Goal: Transaction & Acquisition: Download file/media

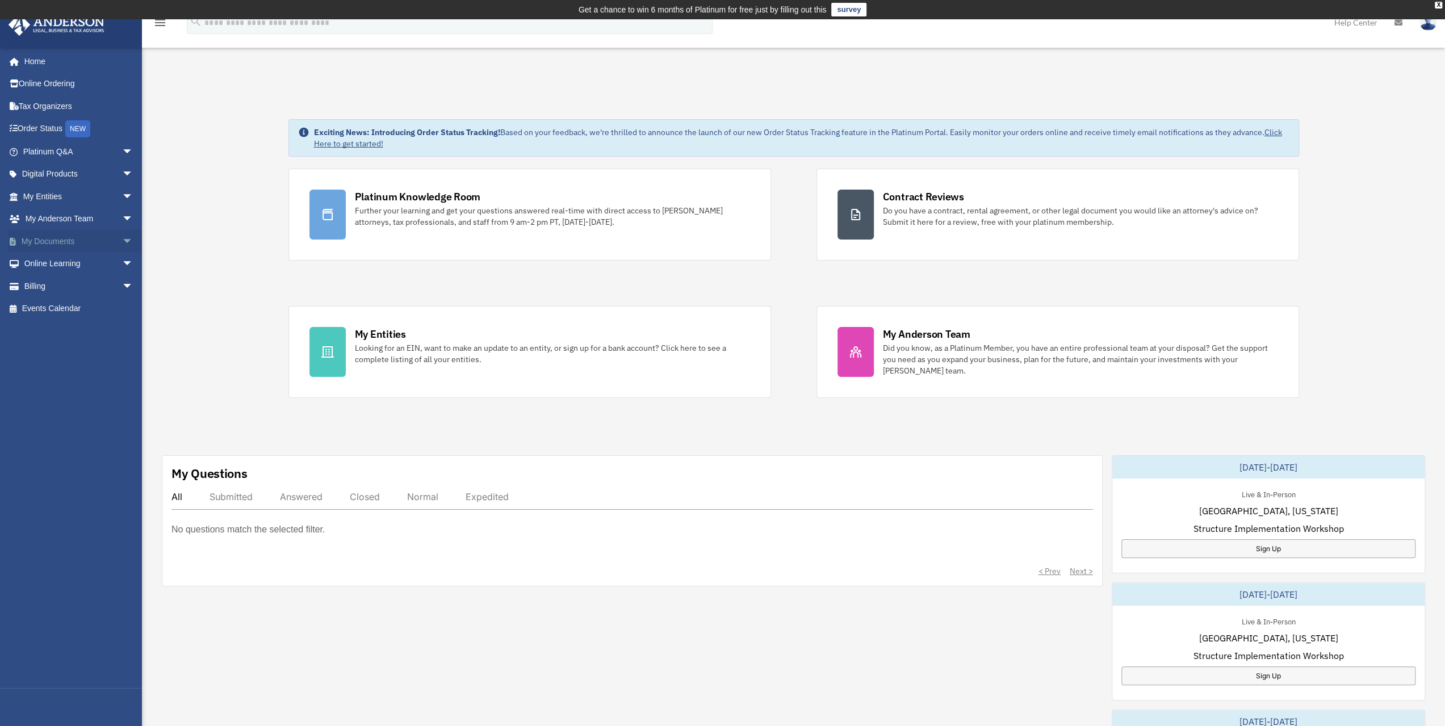
click at [44, 238] on link "My Documents arrow_drop_down" at bounding box center [79, 241] width 143 height 23
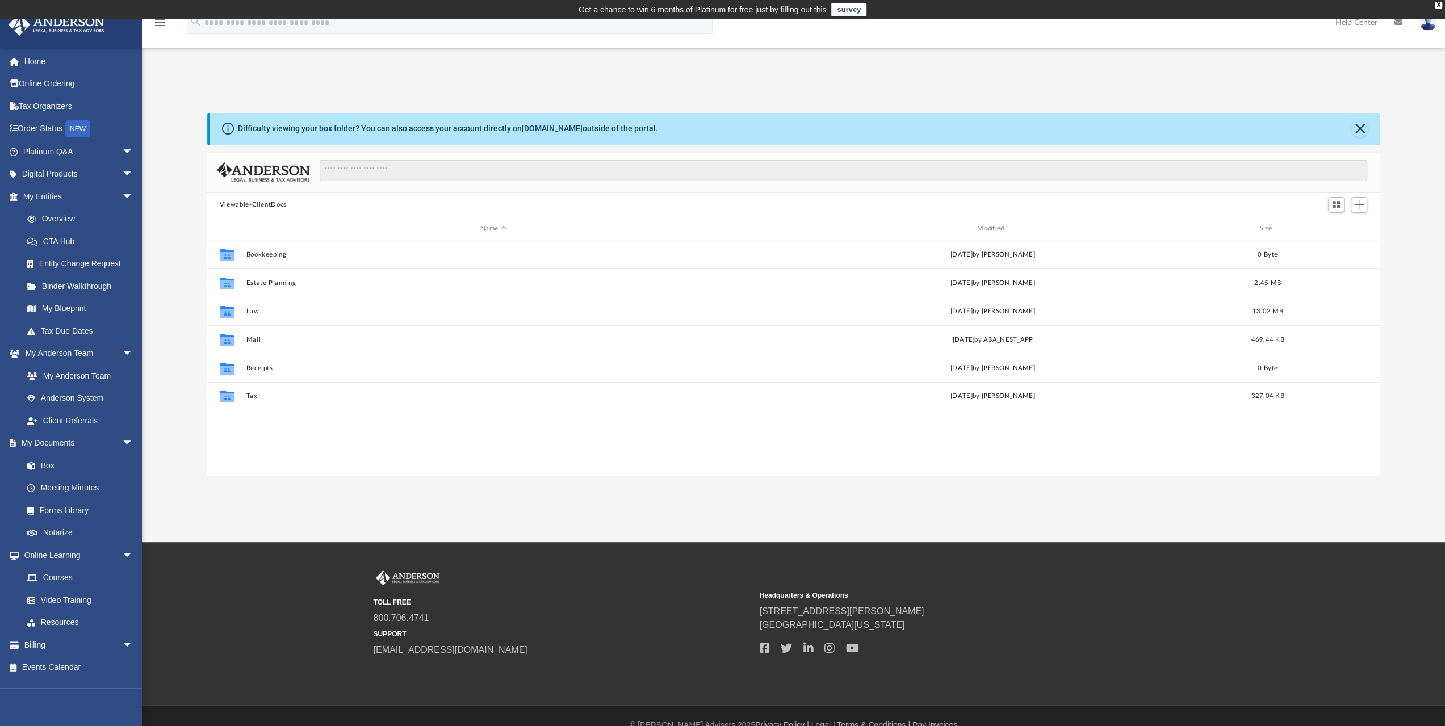
scroll to position [249, 1164]
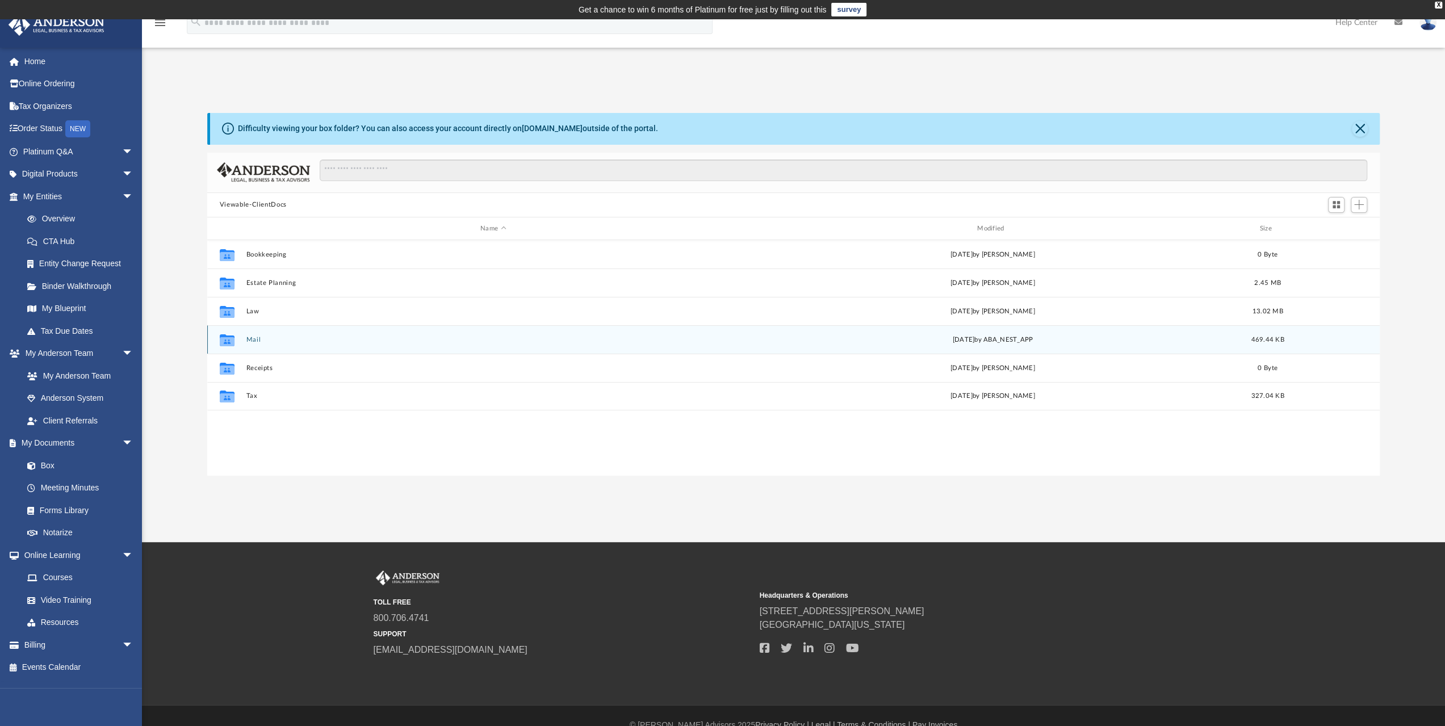
click at [256, 339] on button "Mail" at bounding box center [493, 339] width 495 height 7
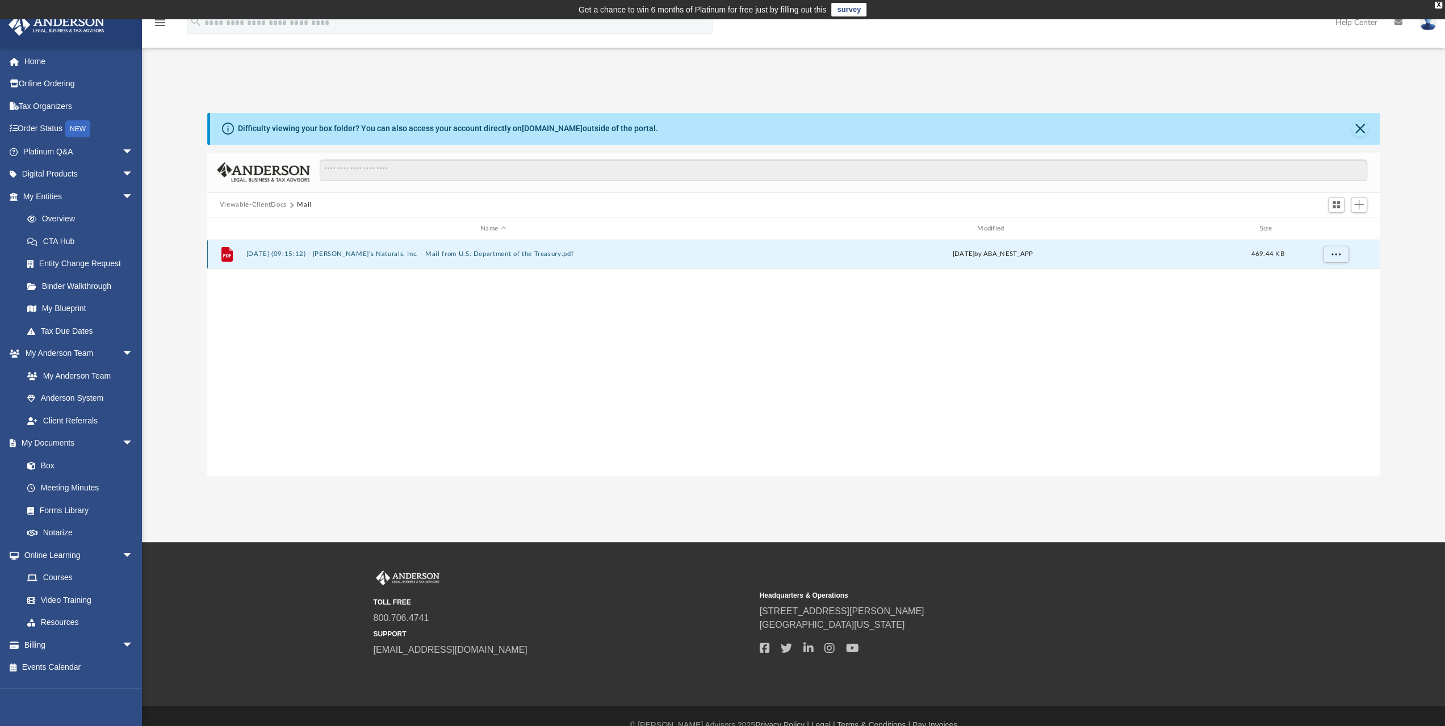
click at [483, 254] on button "2025.05.22 (09:15:12) - Lola's Naturals, Inc. - Mail from U.S. Department of th…" at bounding box center [493, 254] width 495 height 7
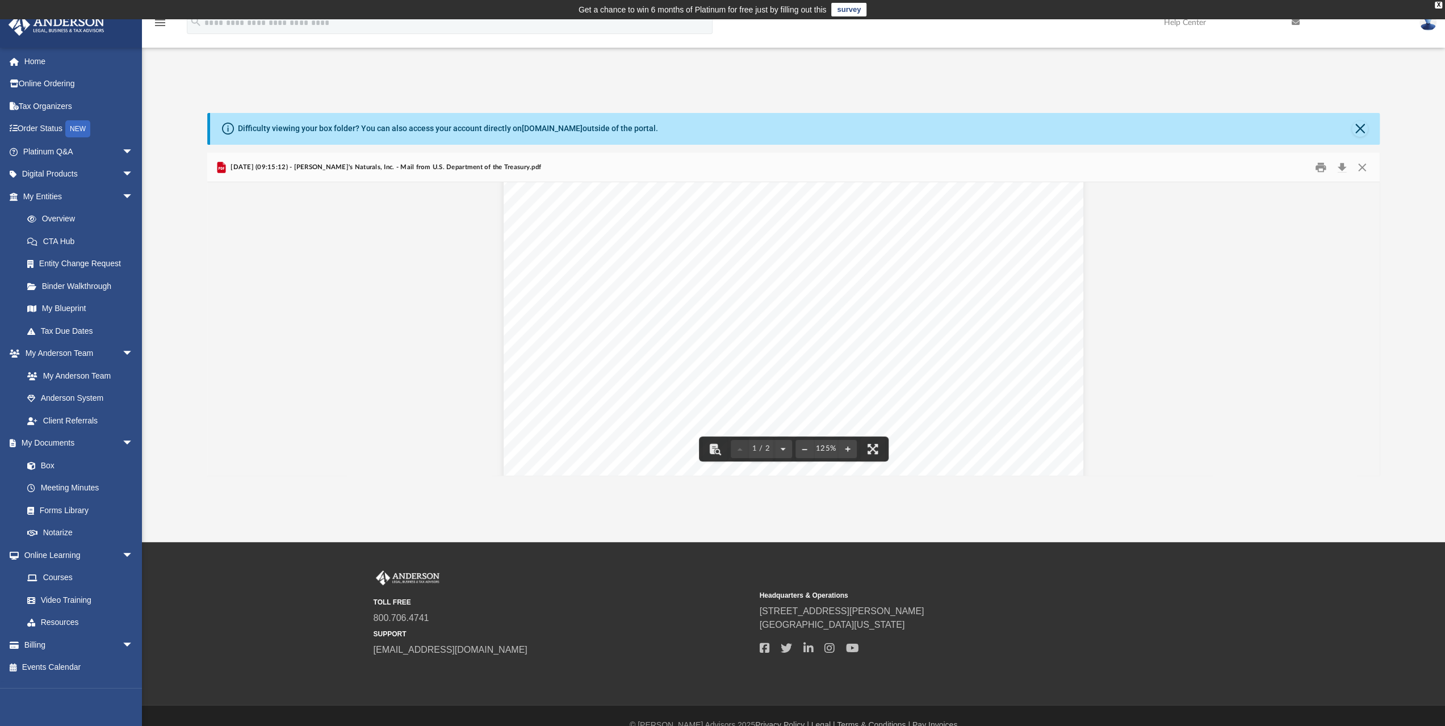
scroll to position [0, 0]
click at [1320, 167] on button "Print" at bounding box center [1320, 167] width 23 height 18
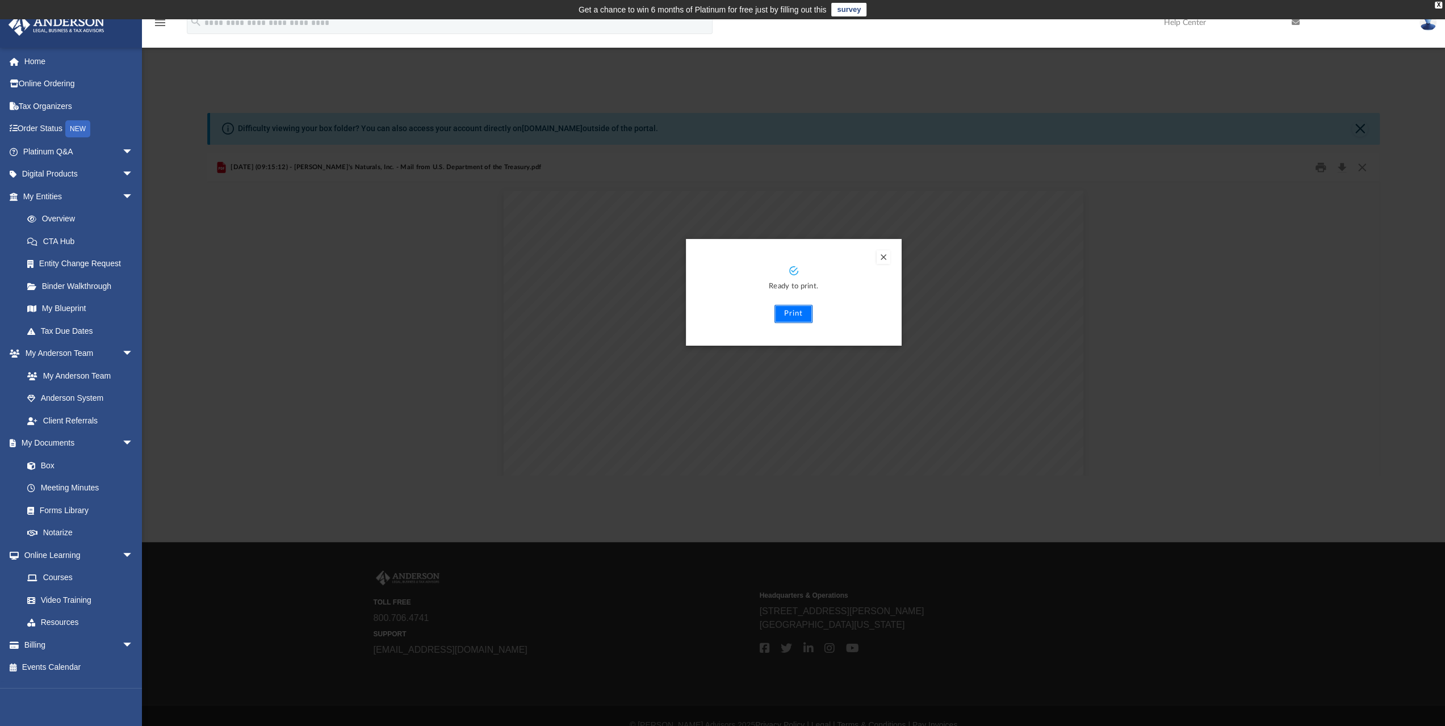
click at [793, 317] on button "Print" at bounding box center [794, 314] width 38 height 18
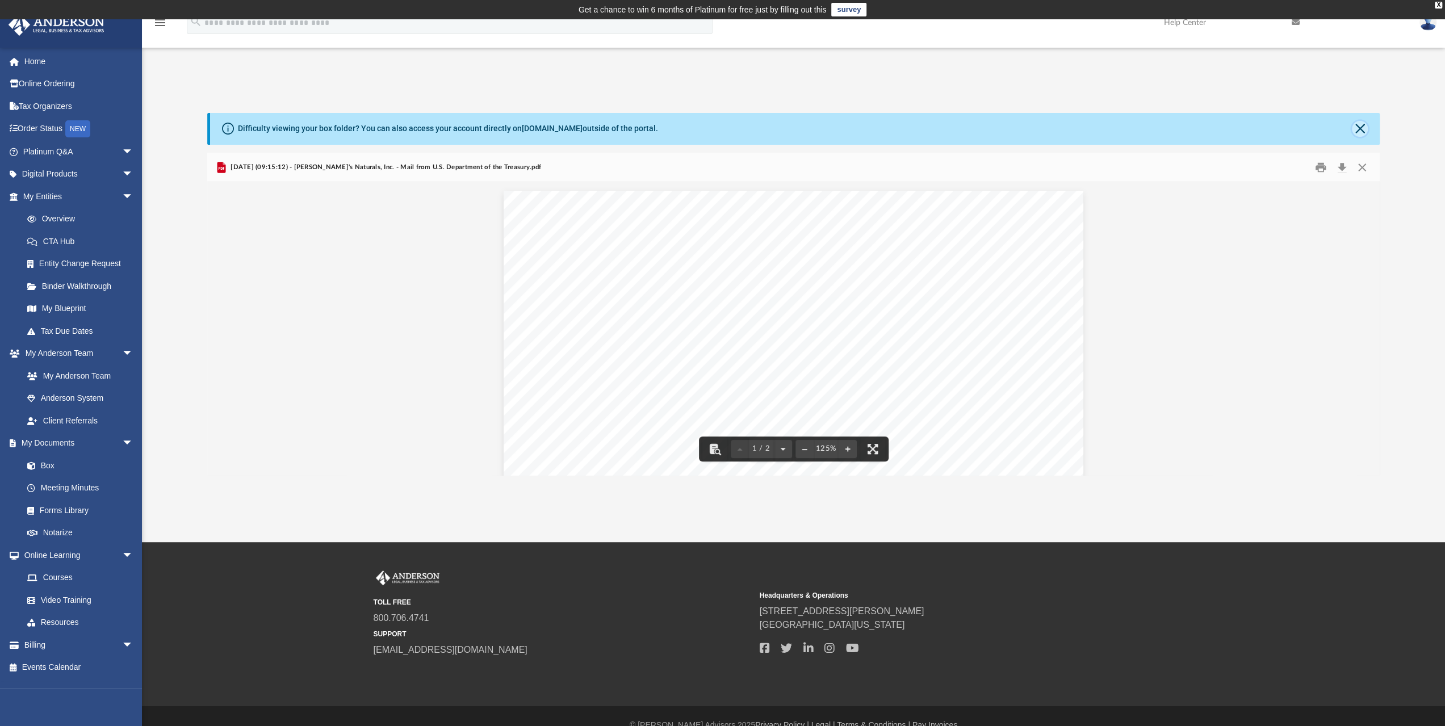
click at [1360, 128] on button "Close" at bounding box center [1360, 129] width 16 height 16
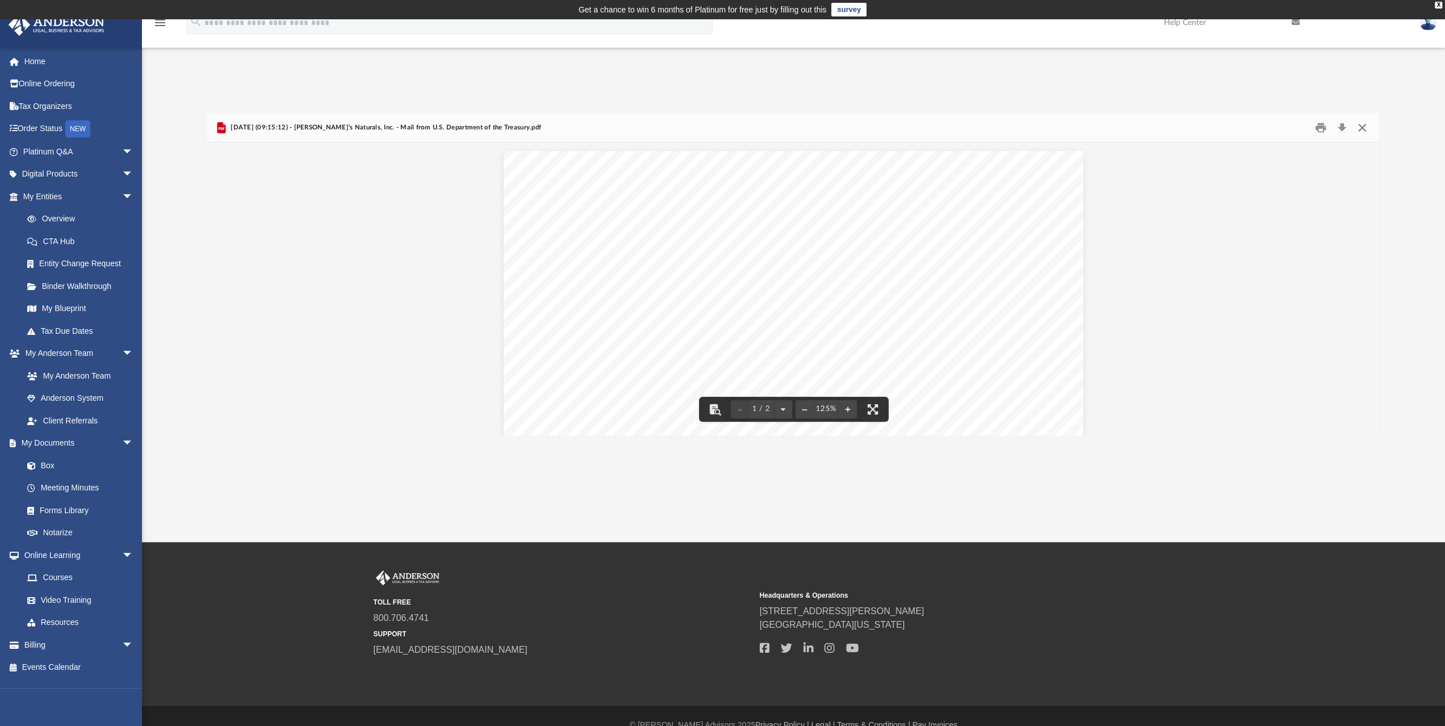
click at [1365, 131] on button "Close" at bounding box center [1362, 128] width 20 height 18
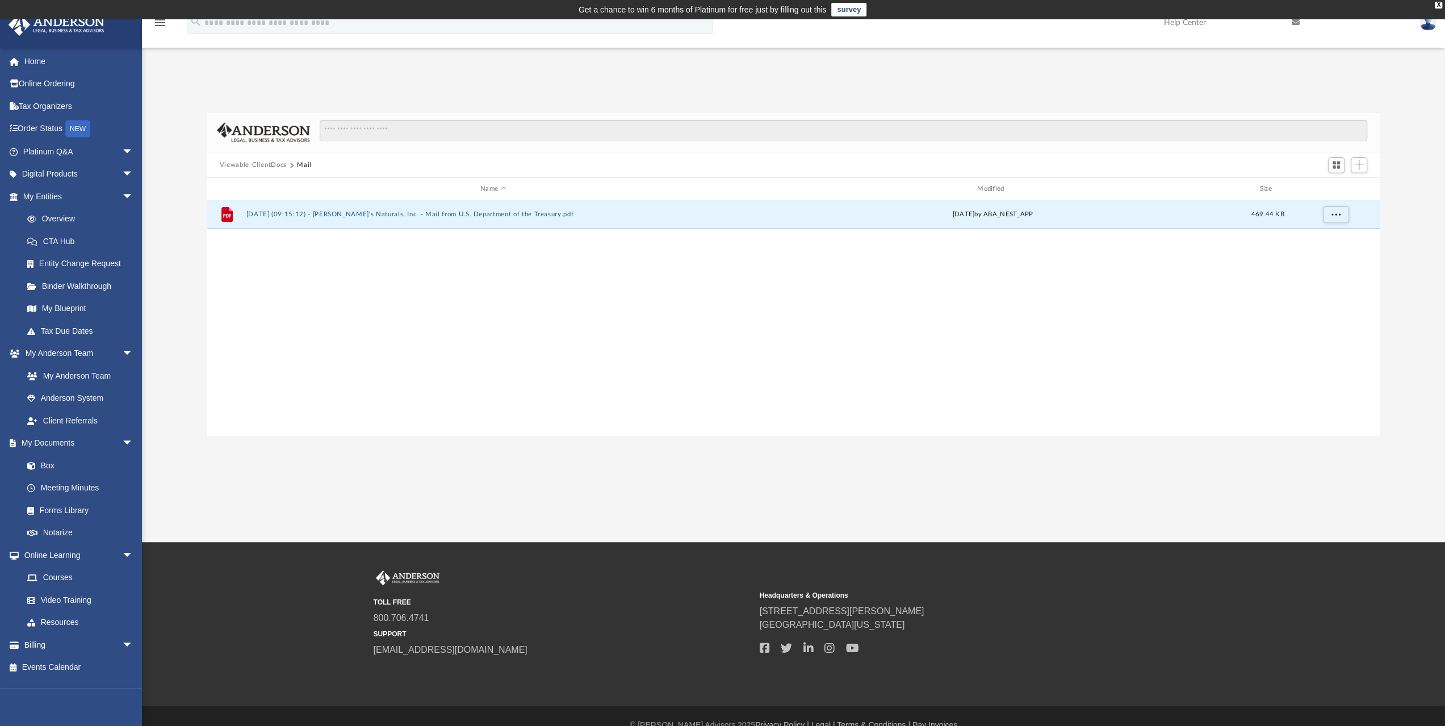
click at [303, 162] on button "Mail" at bounding box center [304, 165] width 15 height 10
click at [258, 165] on button "Viewable-ClientDocs" at bounding box center [253, 165] width 67 height 10
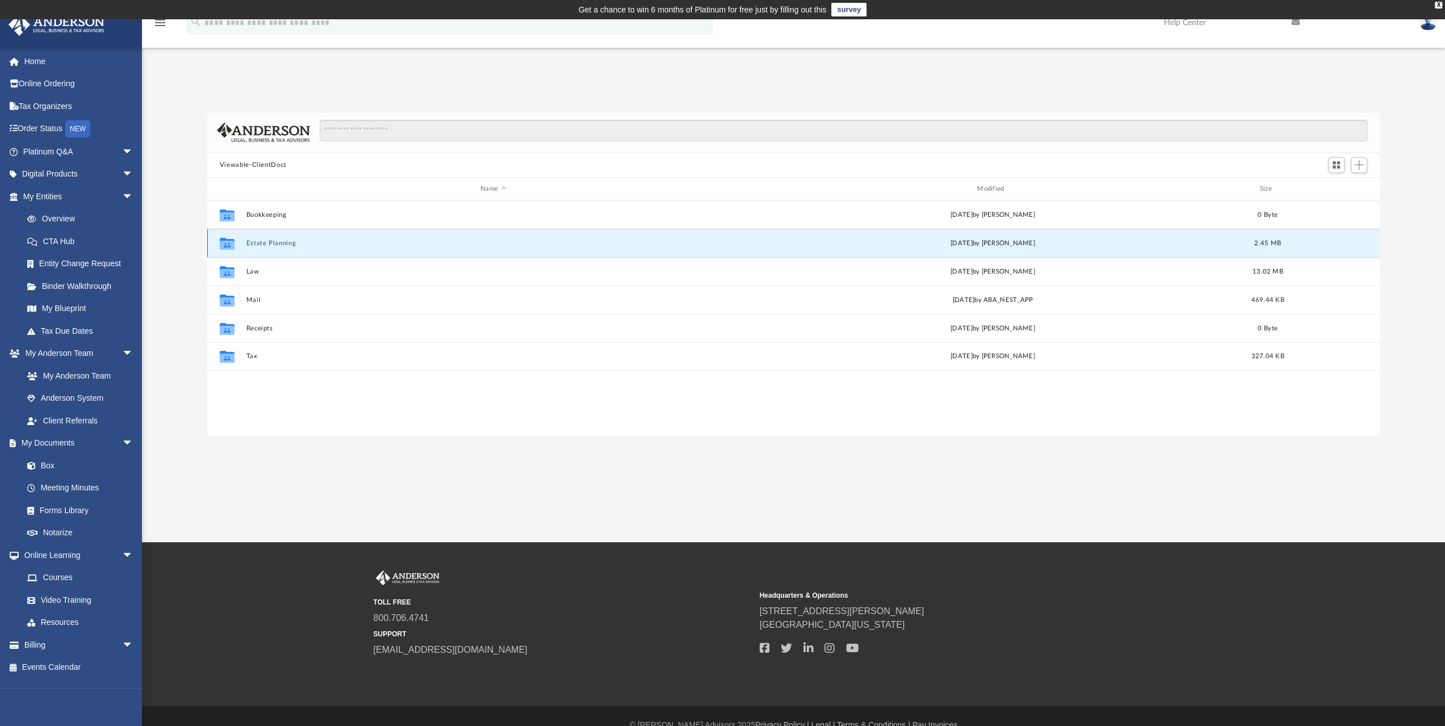
click at [266, 244] on button "Estate Planning" at bounding box center [493, 243] width 495 height 7
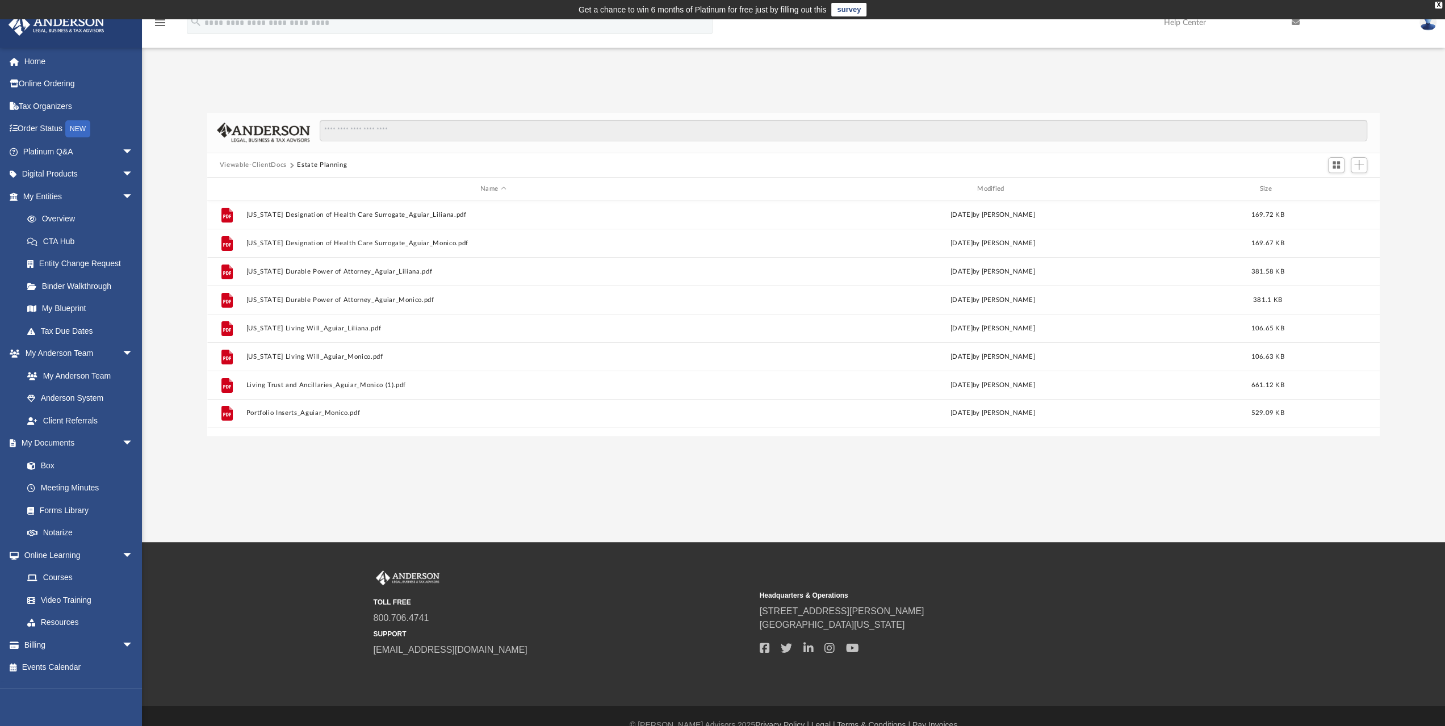
click at [249, 163] on button "Viewable-ClientDocs" at bounding box center [253, 165] width 67 height 10
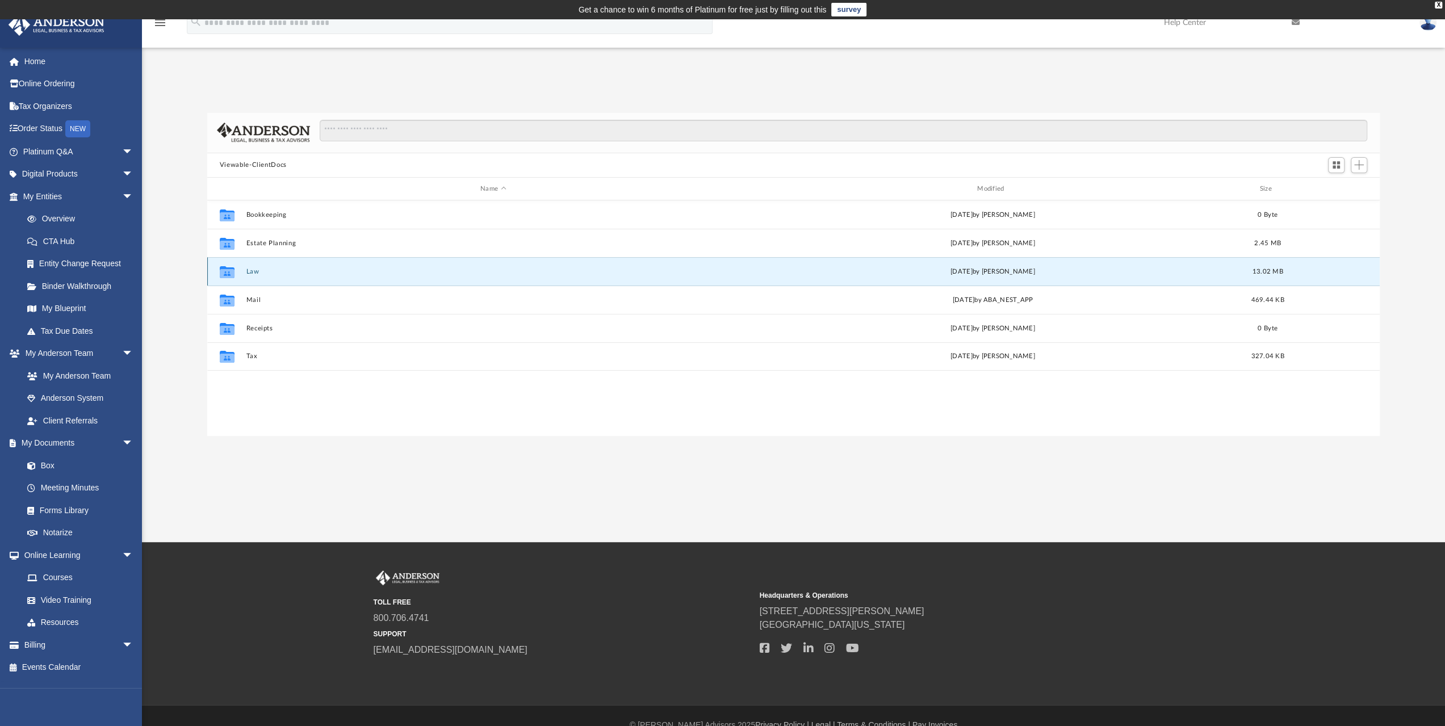
click at [254, 271] on button "Law" at bounding box center [493, 271] width 495 height 7
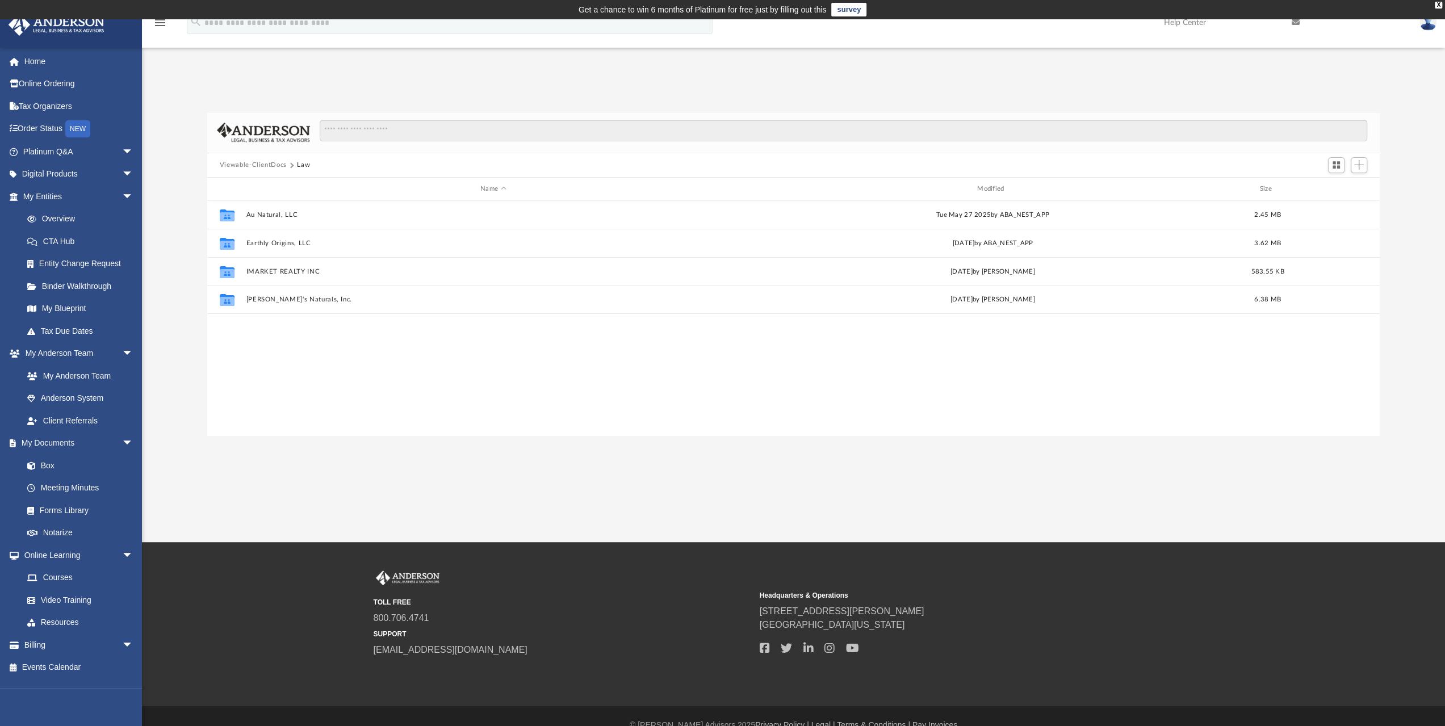
click at [273, 164] on button "Viewable-ClientDocs" at bounding box center [253, 165] width 67 height 10
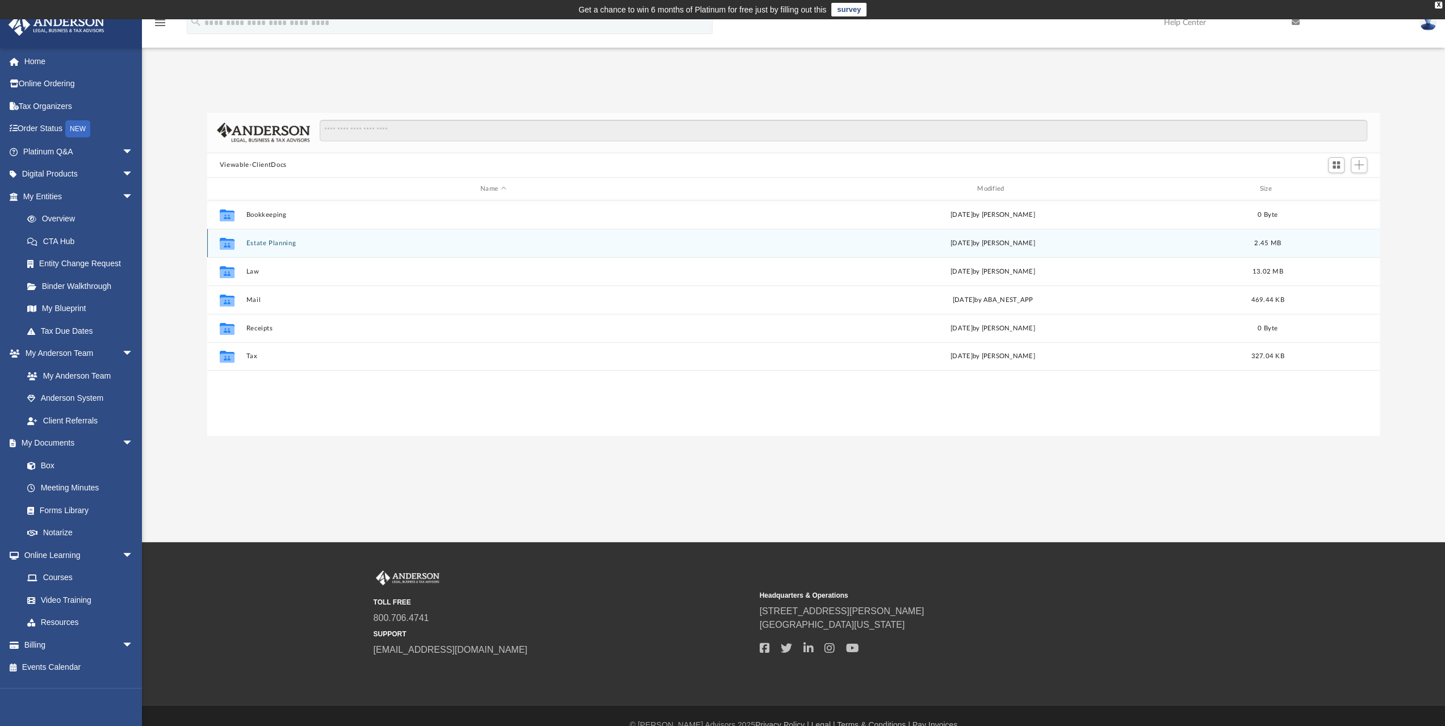
click at [272, 243] on button "Estate Planning" at bounding box center [493, 243] width 495 height 7
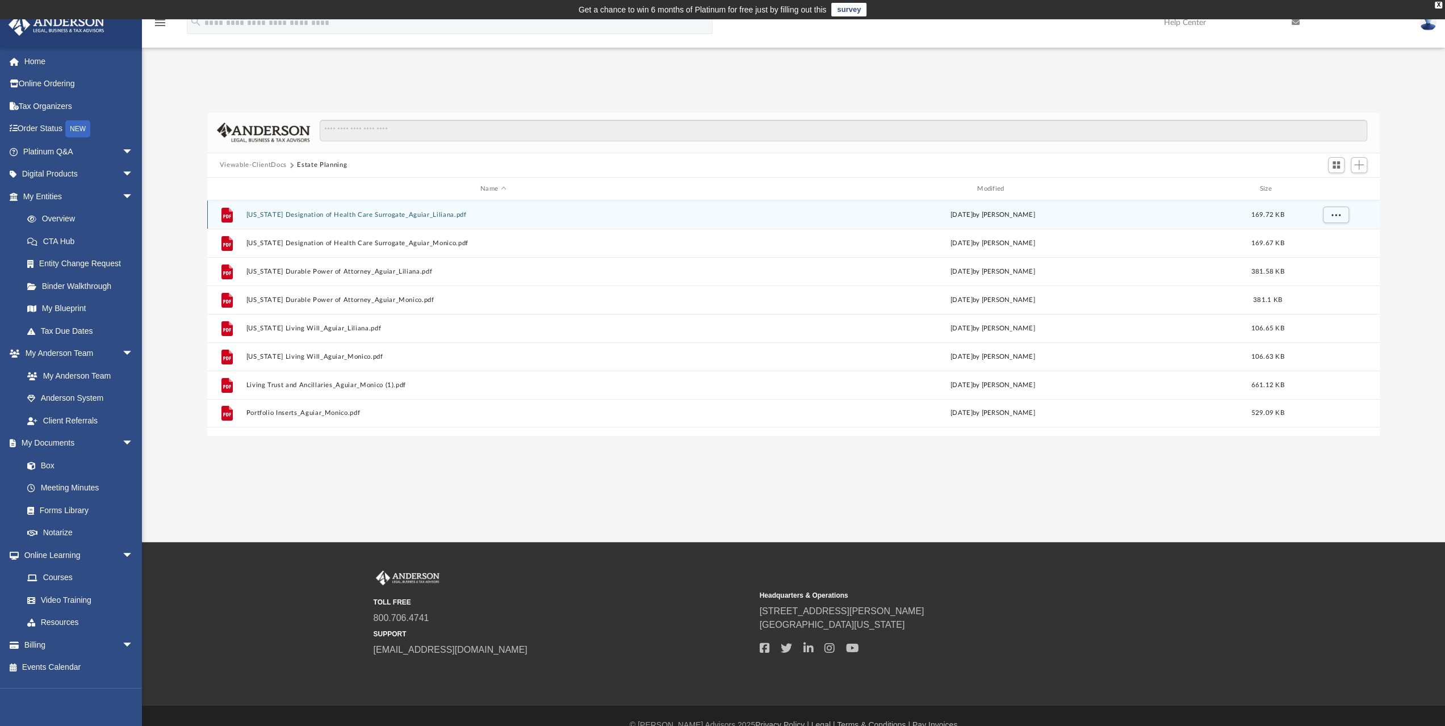
click at [334, 212] on button "Florida Designation of Health Care Surrogate_Aguiar_Liliana.pdf" at bounding box center [493, 214] width 495 height 7
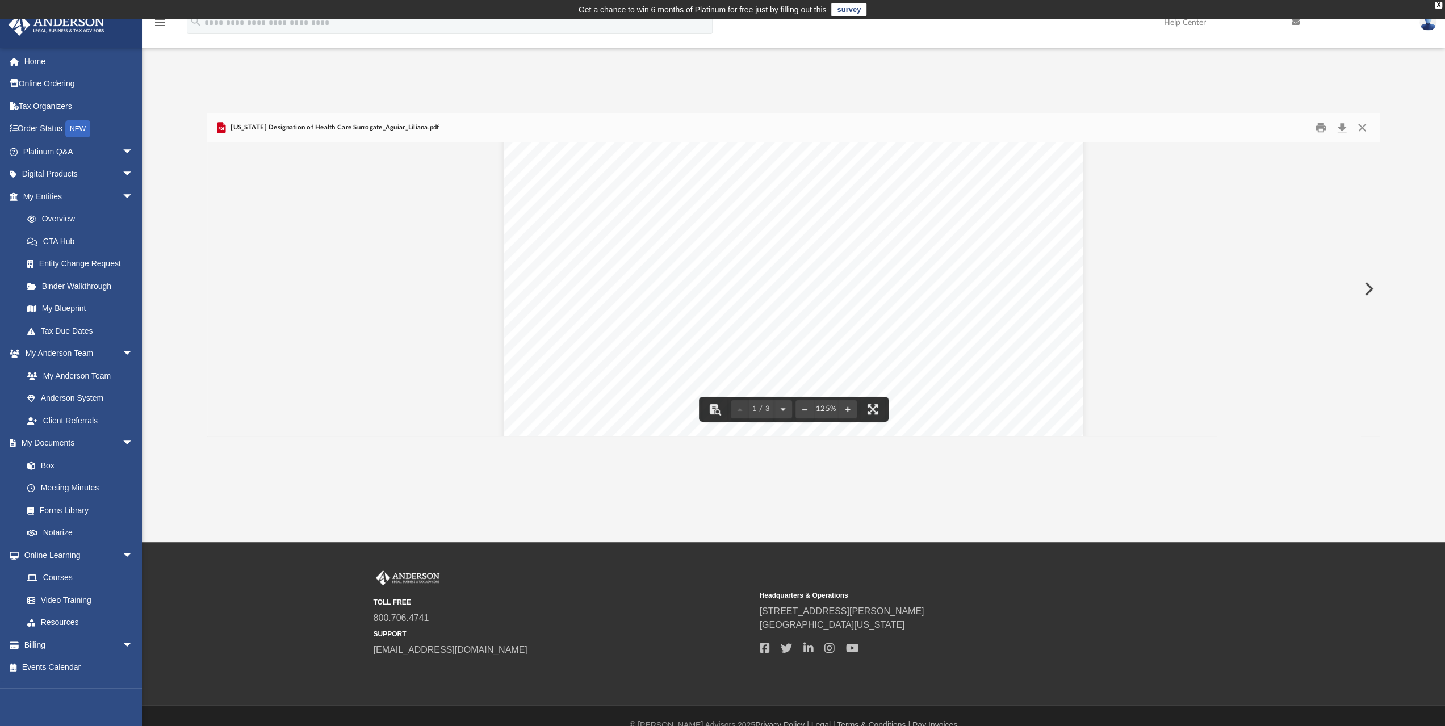
scroll to position [284, 0]
click at [1360, 125] on button "Close" at bounding box center [1362, 128] width 20 height 18
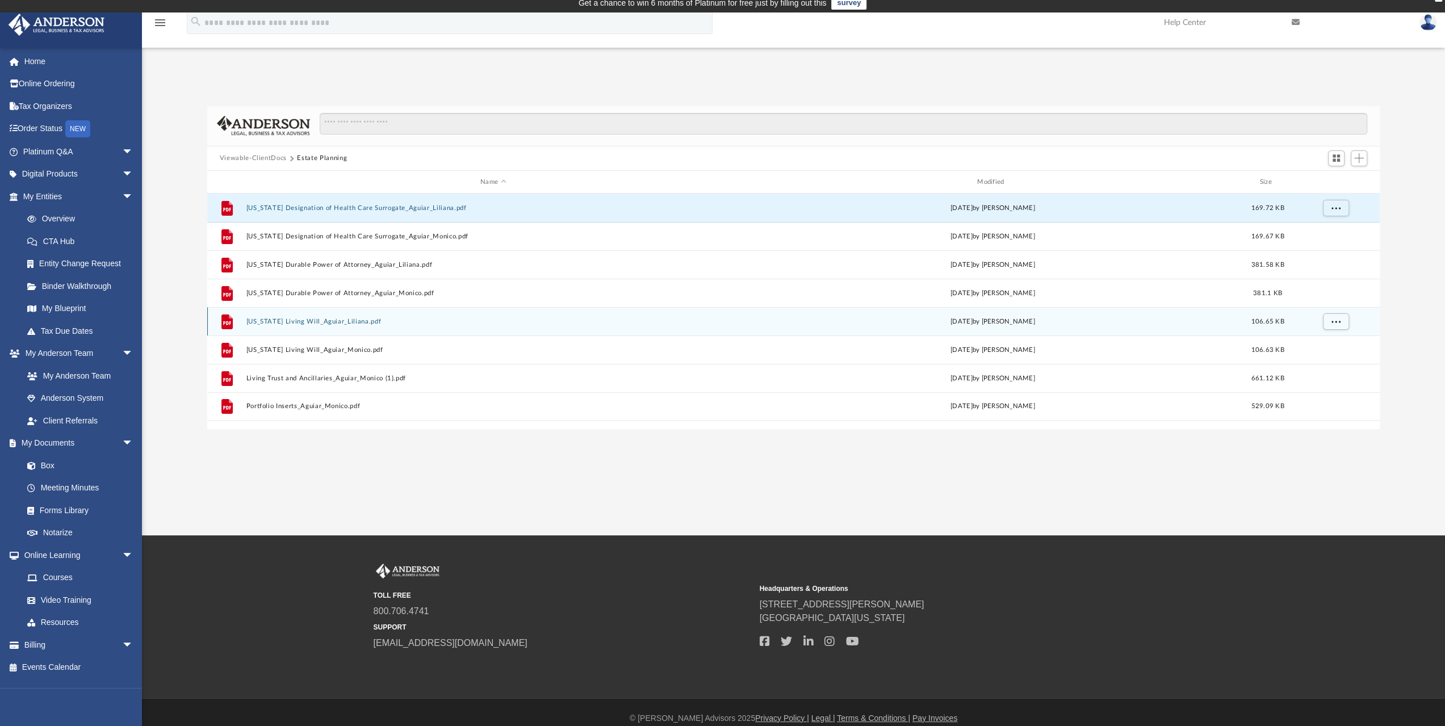
scroll to position [0, 0]
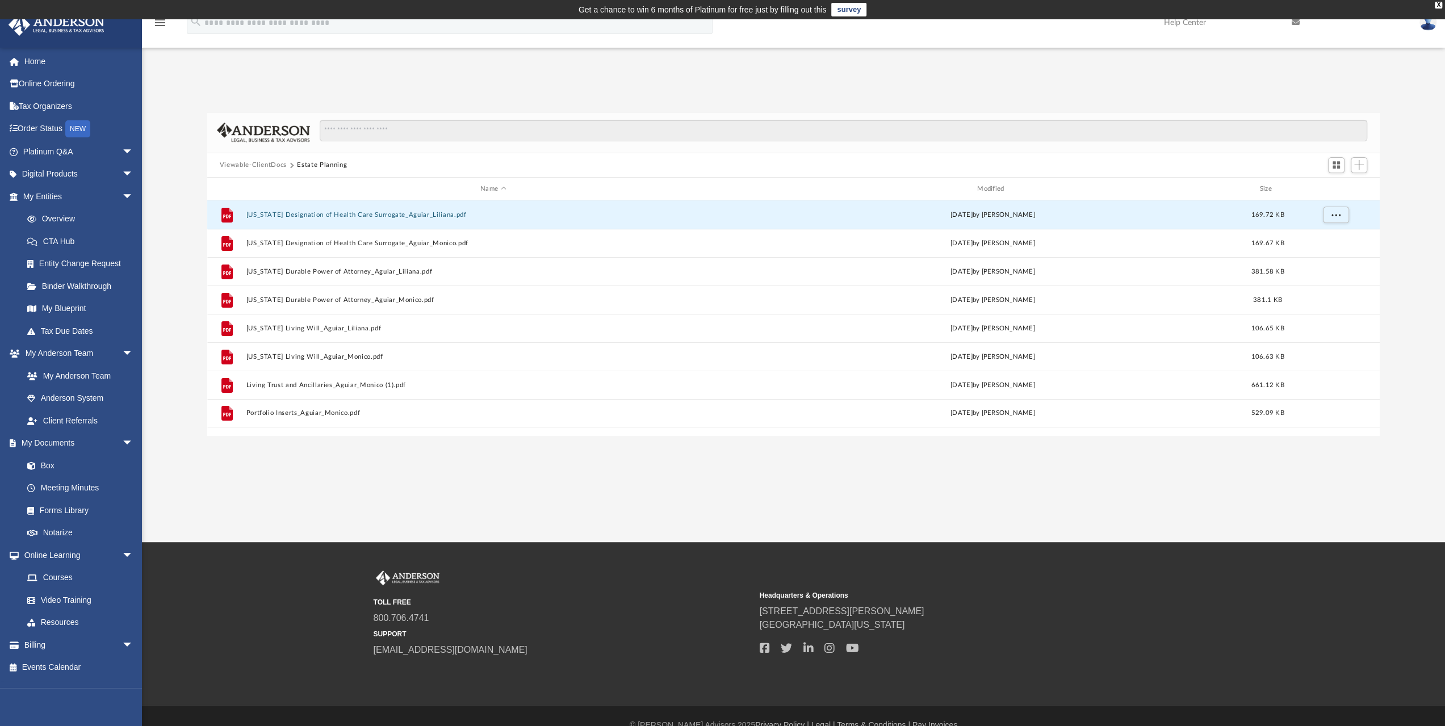
click at [270, 164] on button "Viewable-ClientDocs" at bounding box center [253, 165] width 67 height 10
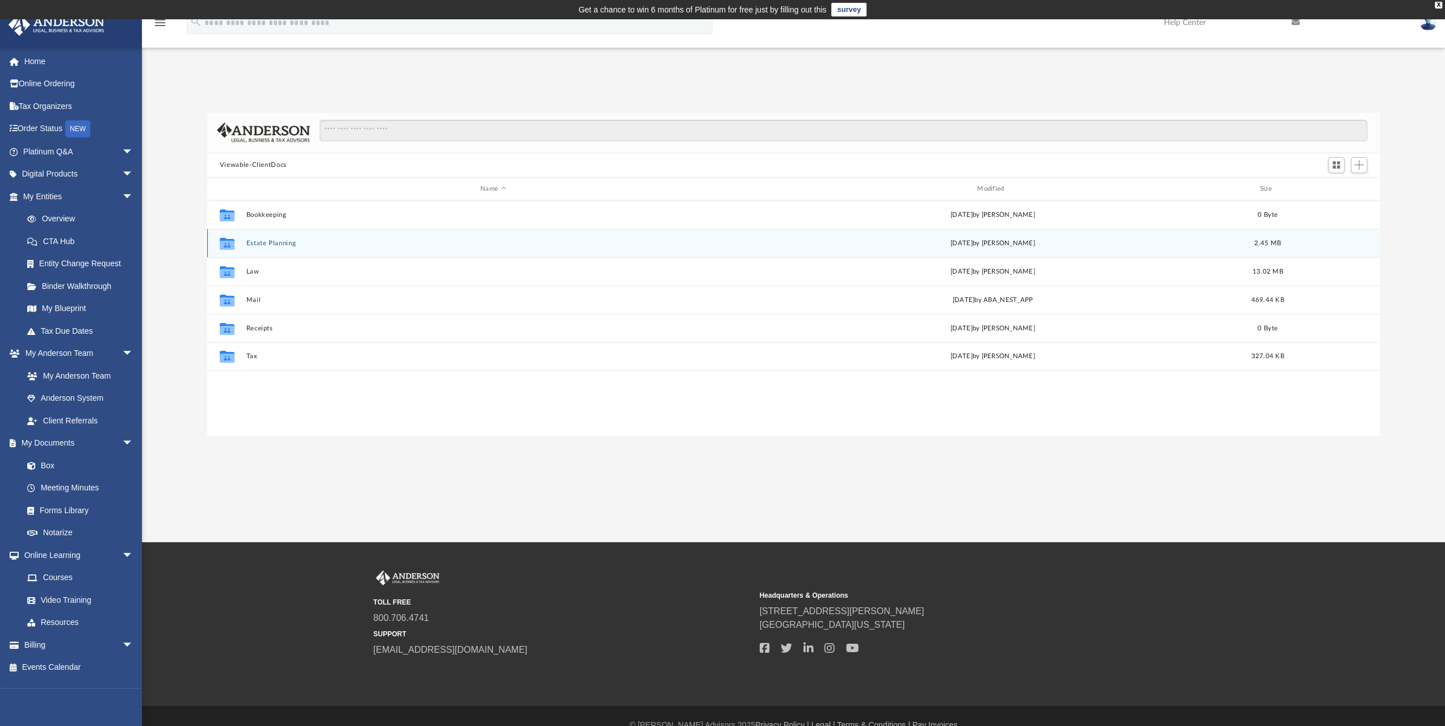
click at [280, 240] on button "Estate Planning" at bounding box center [493, 243] width 495 height 7
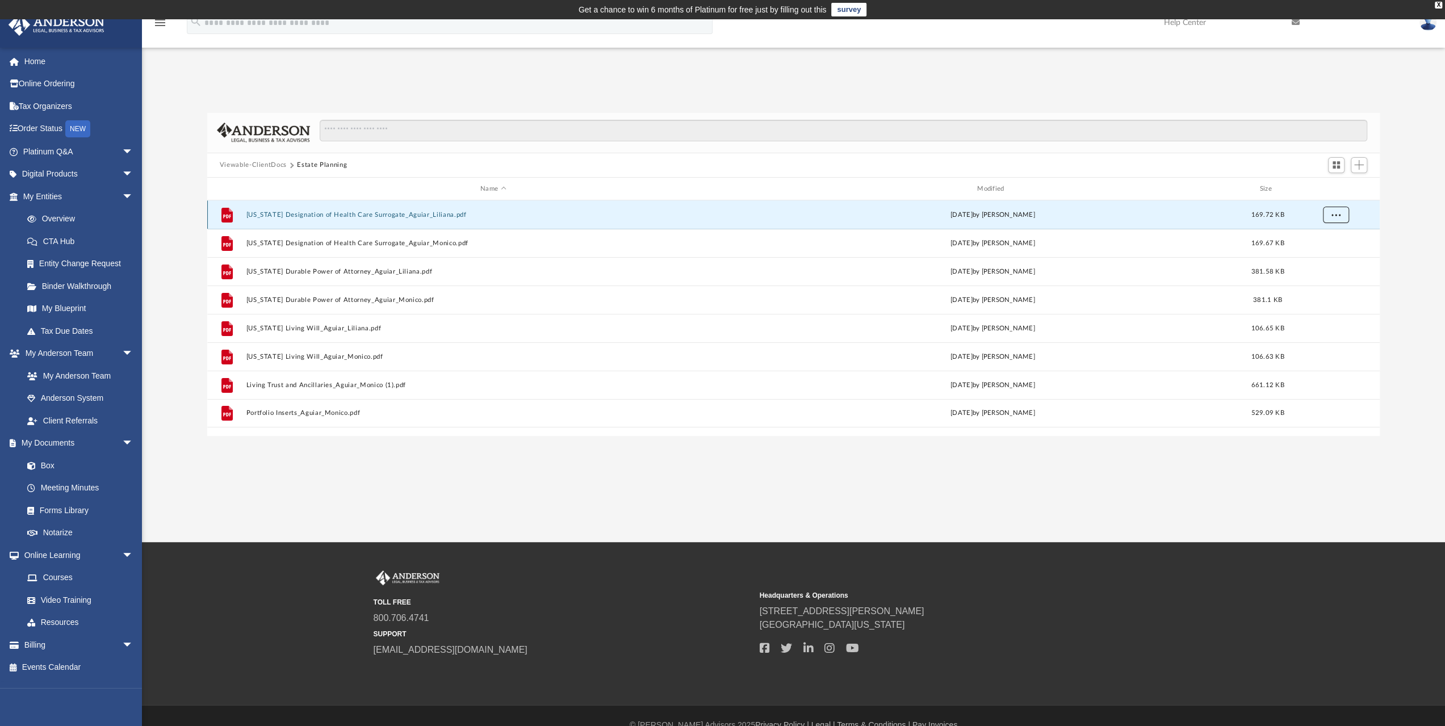
click at [1337, 219] on button "More options" at bounding box center [1335, 215] width 26 height 17
click at [1405, 206] on div "Difficulty viewing your box folder? You can also access your account directly o…" at bounding box center [793, 274] width 1303 height 323
click at [258, 165] on button "Viewable-ClientDocs" at bounding box center [253, 165] width 67 height 10
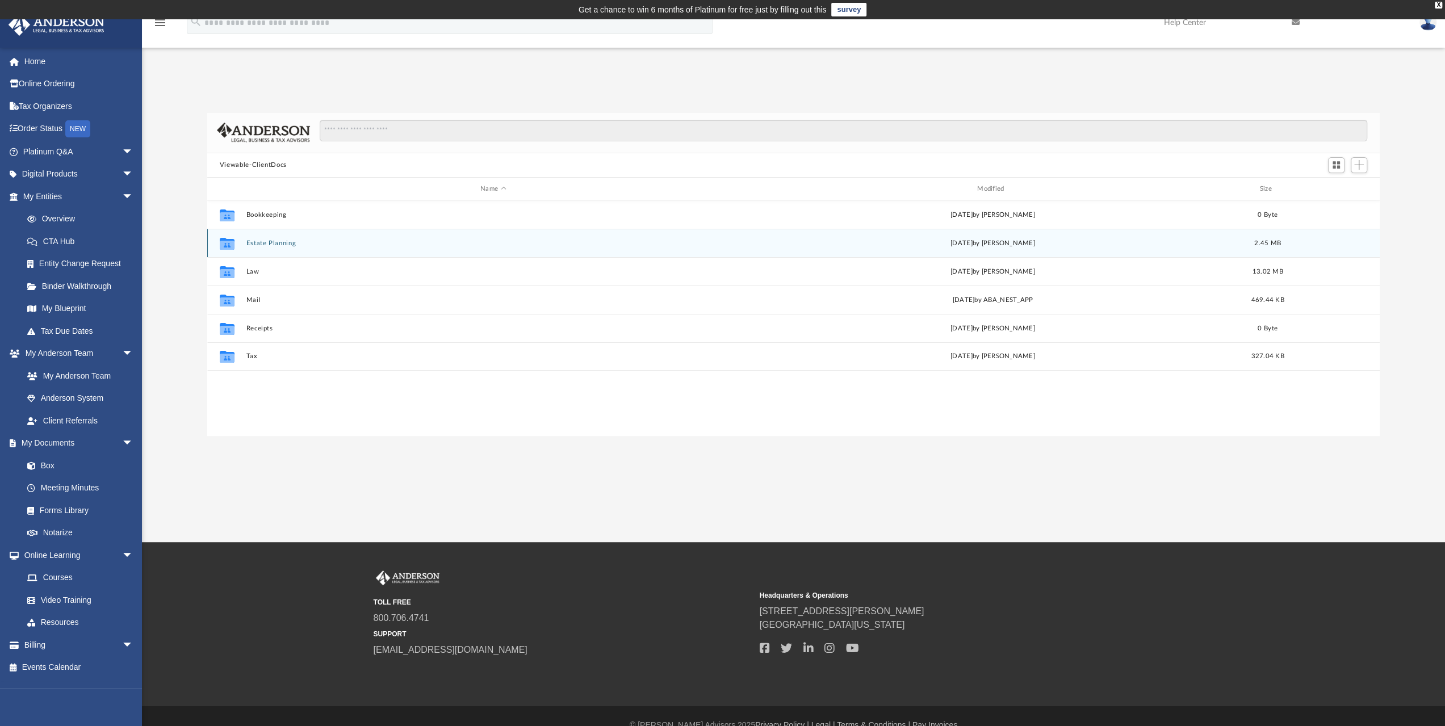
click at [266, 241] on button "Estate Planning" at bounding box center [493, 243] width 495 height 7
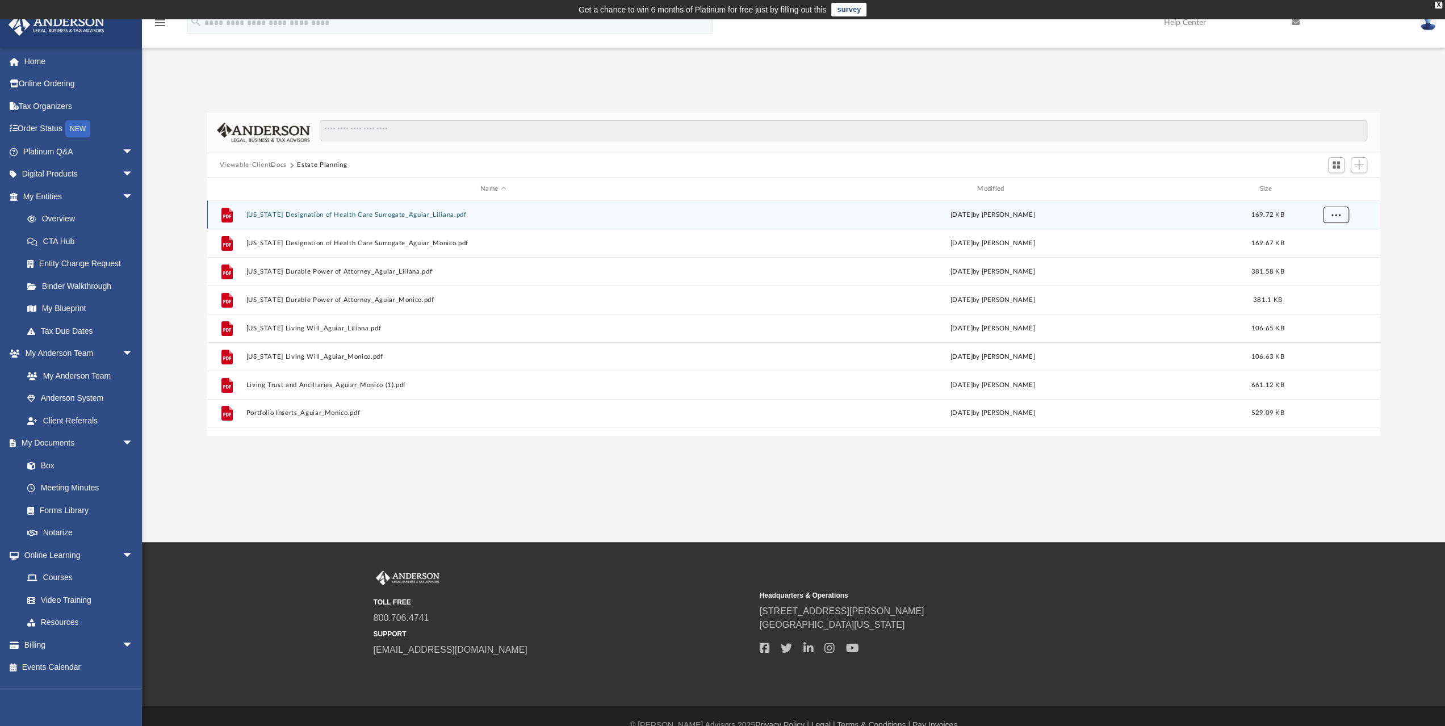
click at [1336, 216] on span "More options" at bounding box center [1335, 215] width 9 height 6
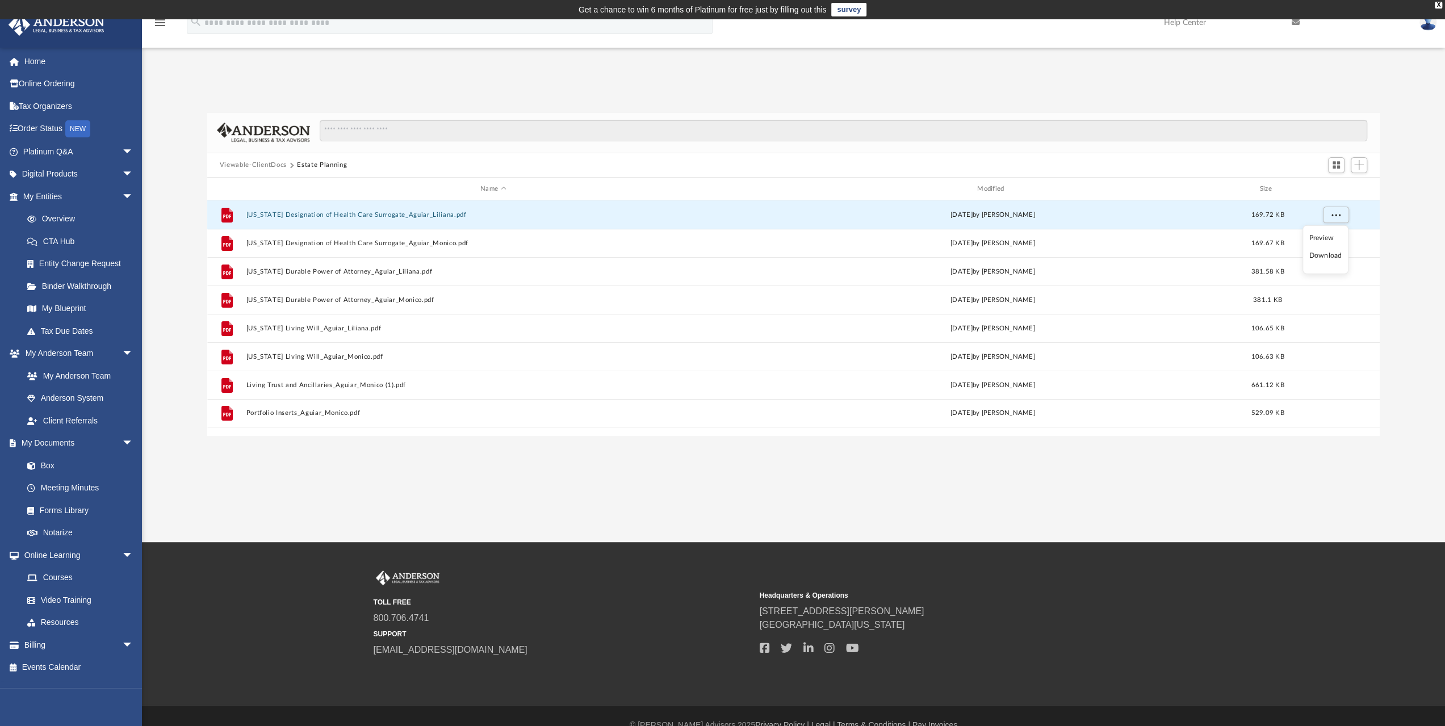
click at [1338, 256] on li "Download" at bounding box center [1325, 256] width 33 height 12
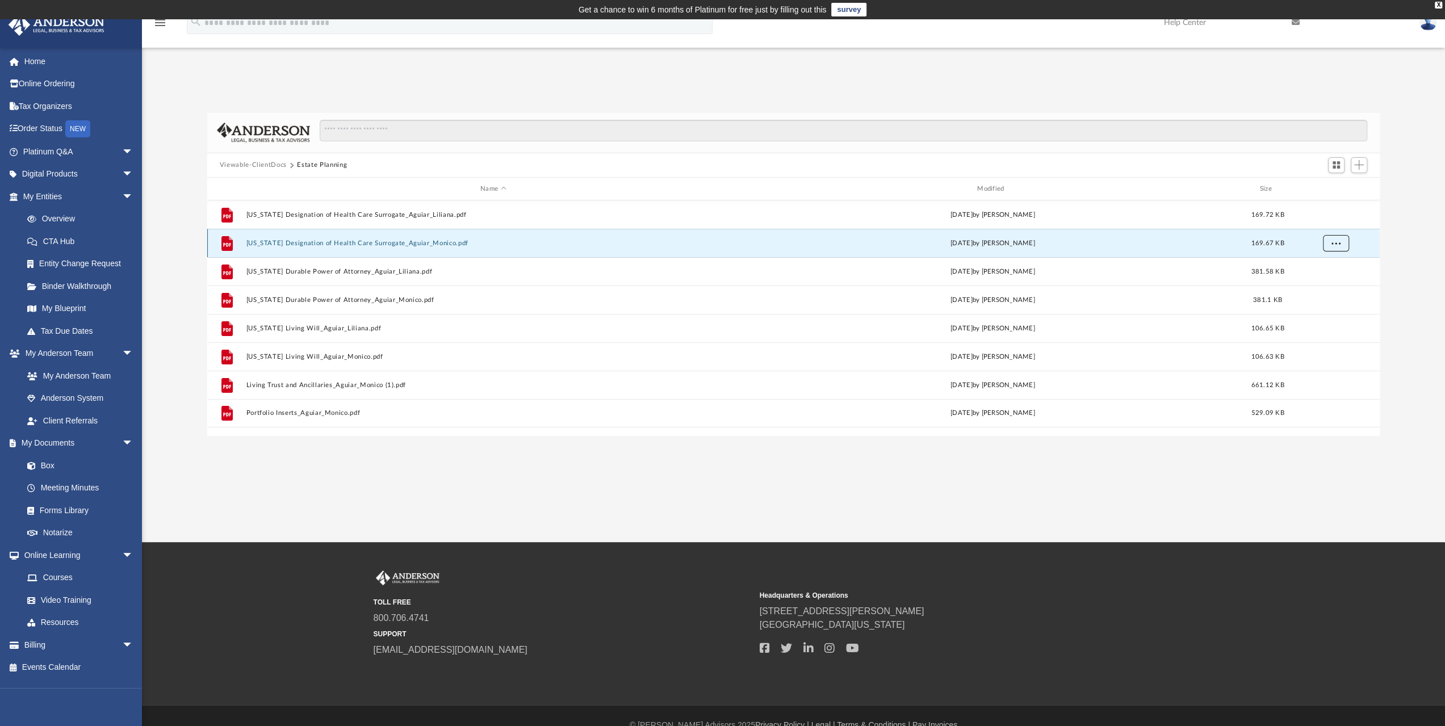
click at [1341, 245] on button "More options" at bounding box center [1335, 243] width 26 height 17
click at [1328, 284] on li "Download" at bounding box center [1325, 284] width 33 height 12
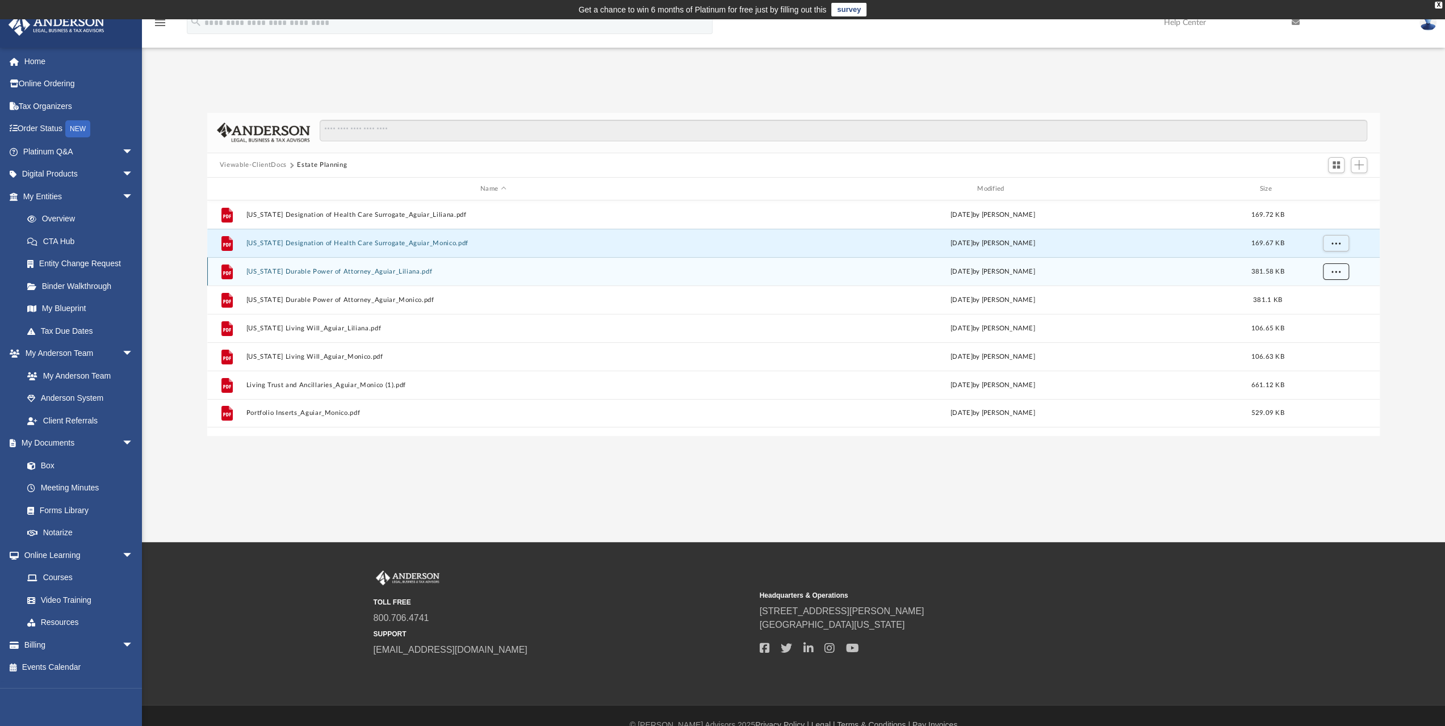
click at [1334, 271] on span "More options" at bounding box center [1335, 272] width 9 height 6
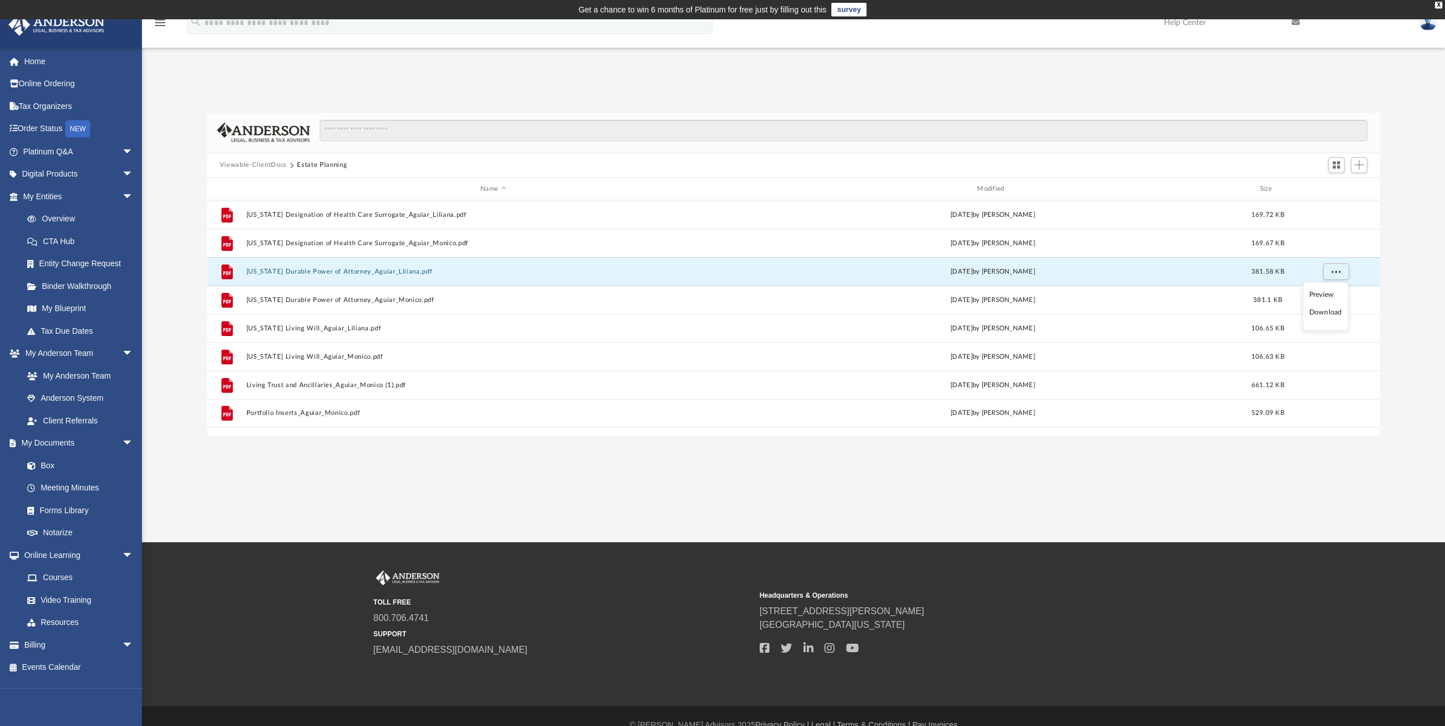
click at [1332, 313] on li "Download" at bounding box center [1325, 313] width 33 height 12
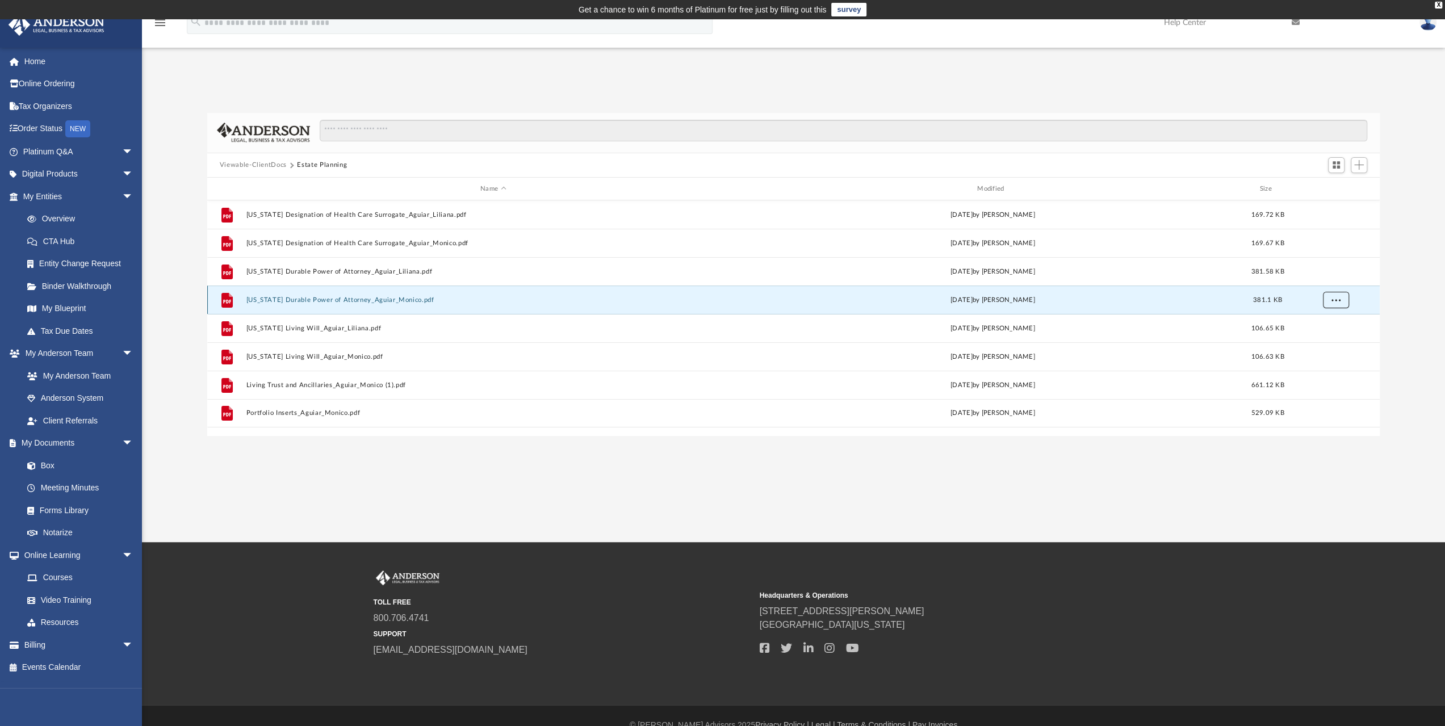
click at [1338, 302] on span "More options" at bounding box center [1335, 300] width 9 height 6
click at [1327, 346] on li "Download" at bounding box center [1325, 341] width 33 height 12
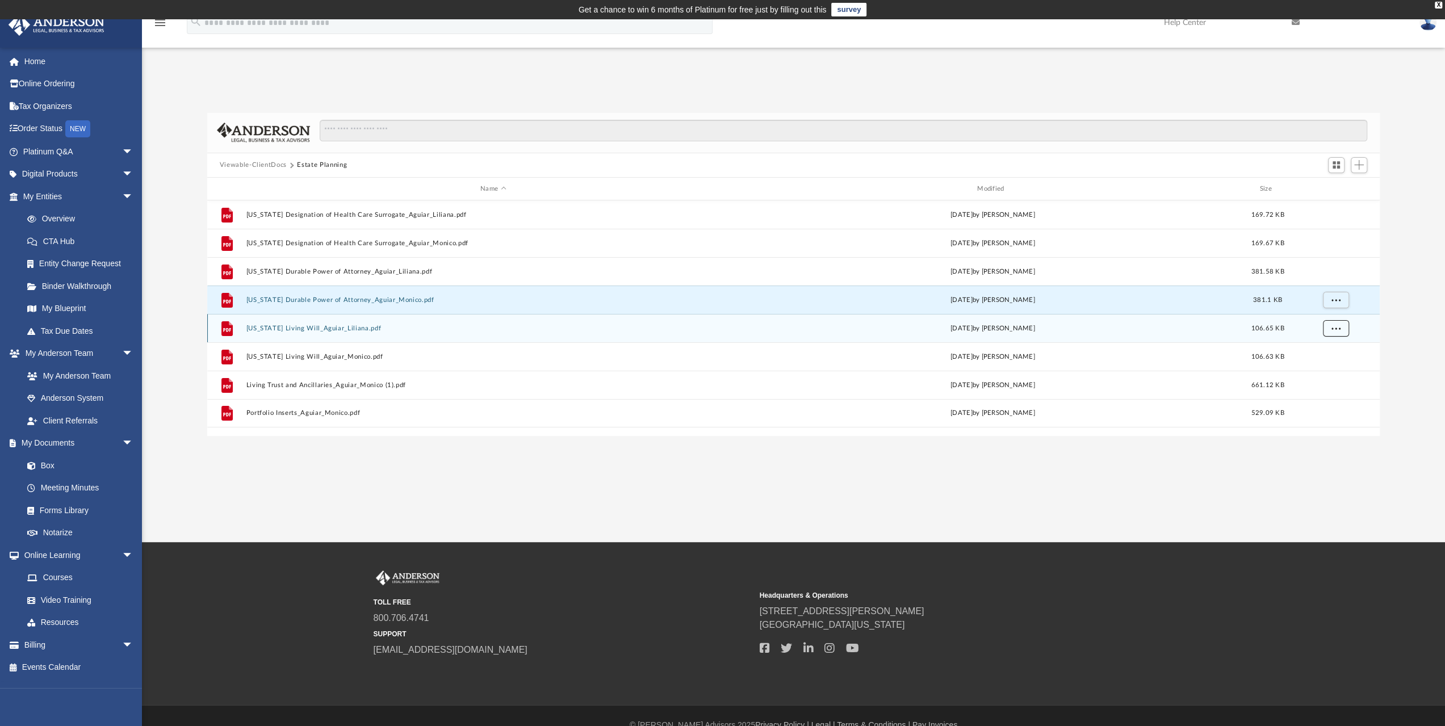
click at [1334, 326] on span "More options" at bounding box center [1335, 328] width 9 height 6
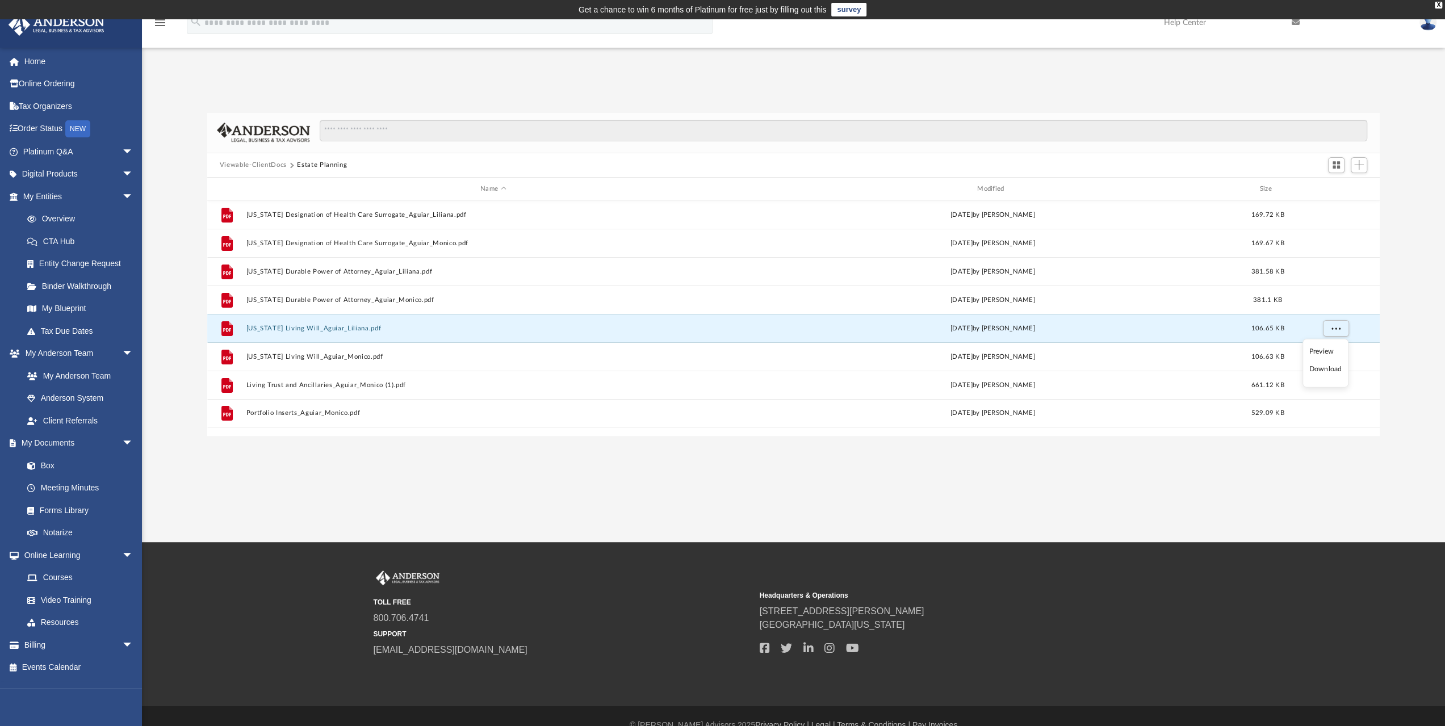
click at [1330, 369] on li "Download" at bounding box center [1325, 369] width 33 height 12
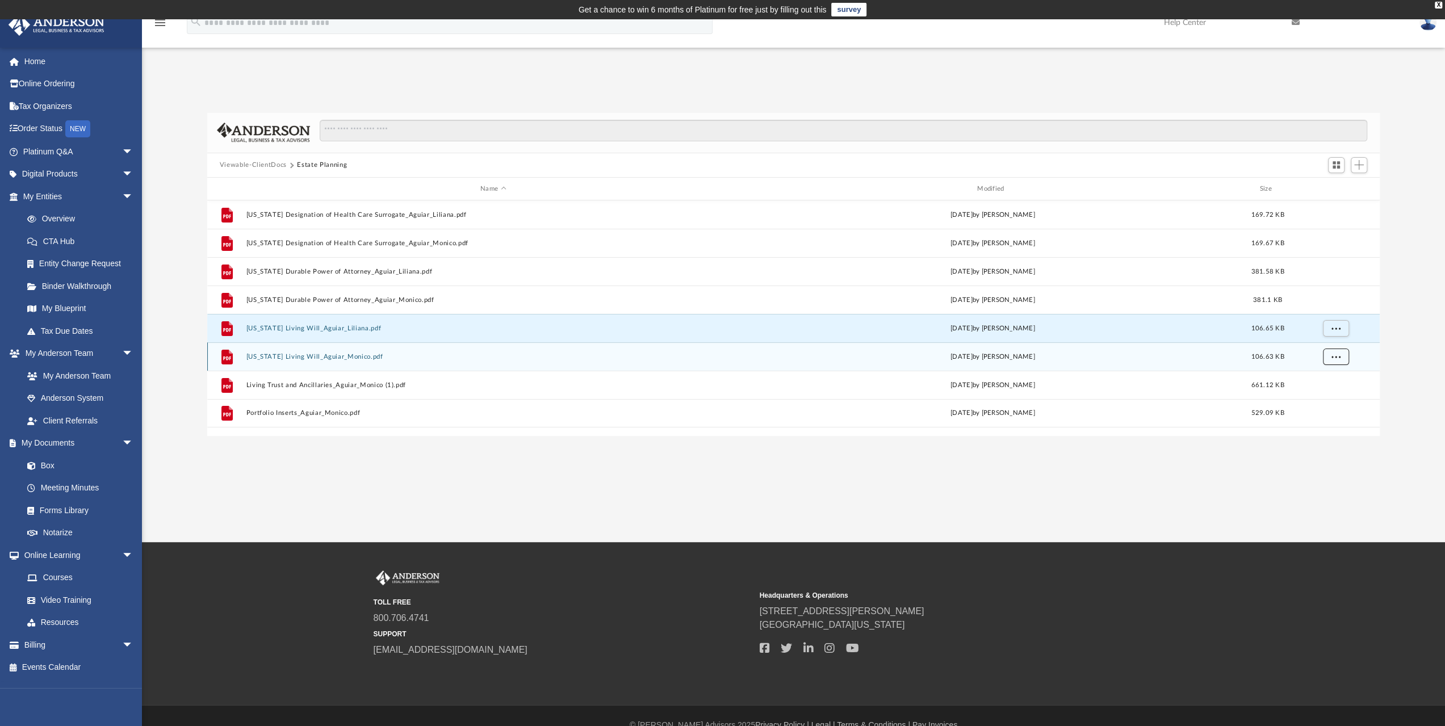
click at [1333, 355] on span "More options" at bounding box center [1335, 357] width 9 height 6
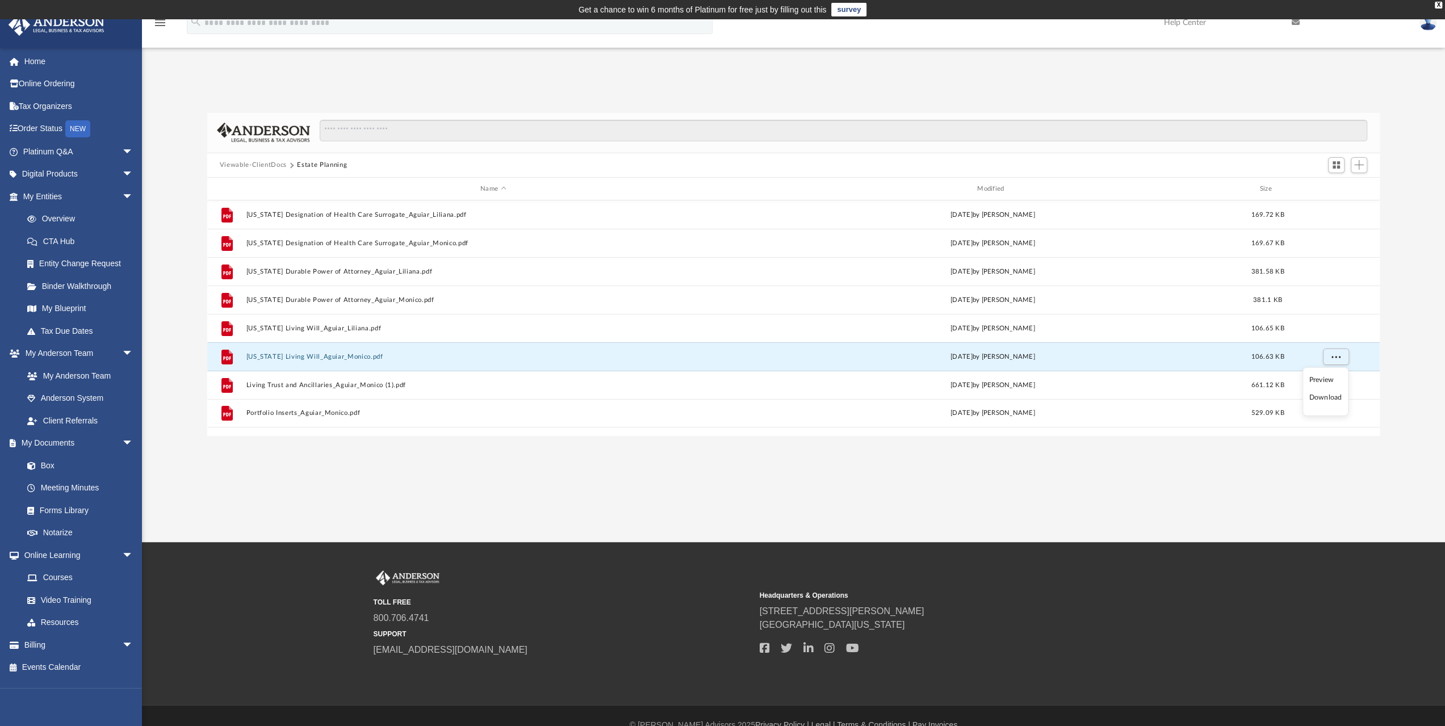
click at [1332, 396] on li "Download" at bounding box center [1325, 398] width 33 height 12
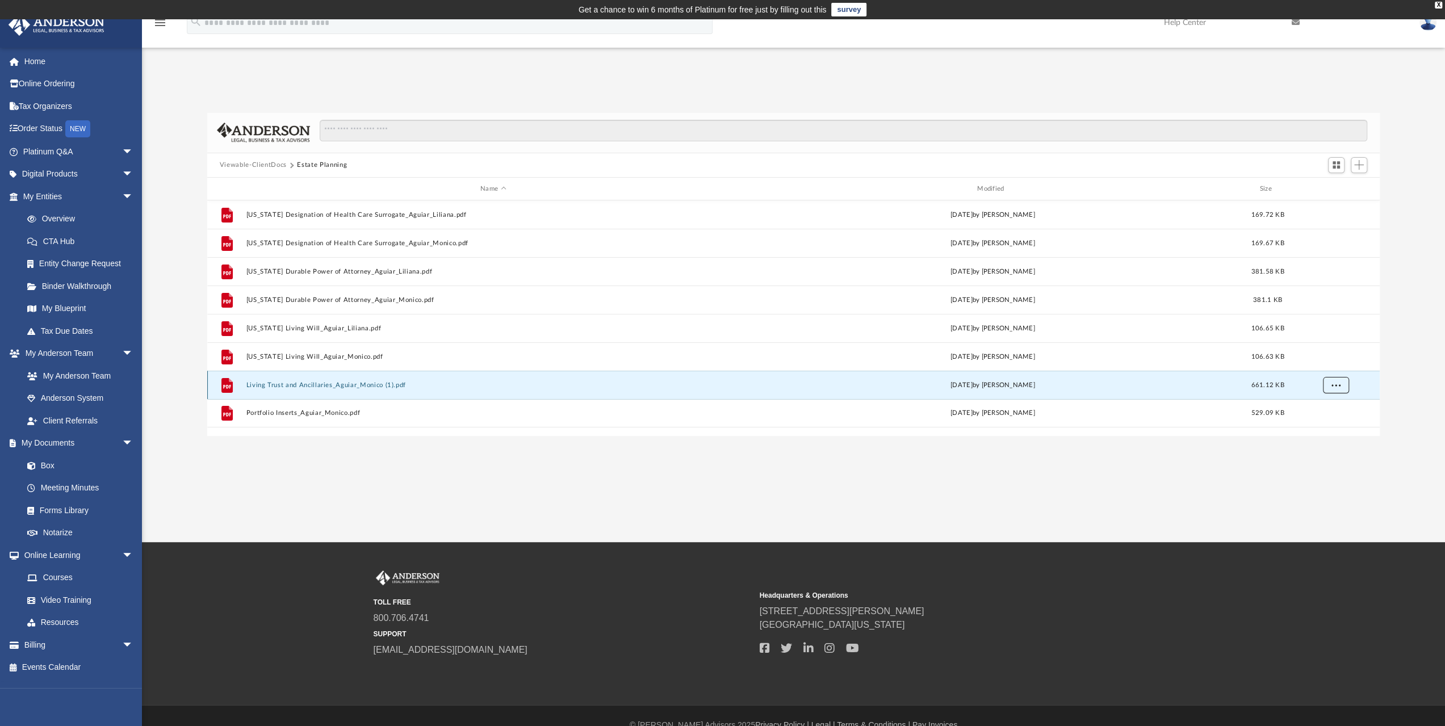
click at [1337, 384] on span "More options" at bounding box center [1335, 385] width 9 height 6
click at [1327, 423] on li "Download" at bounding box center [1325, 426] width 33 height 12
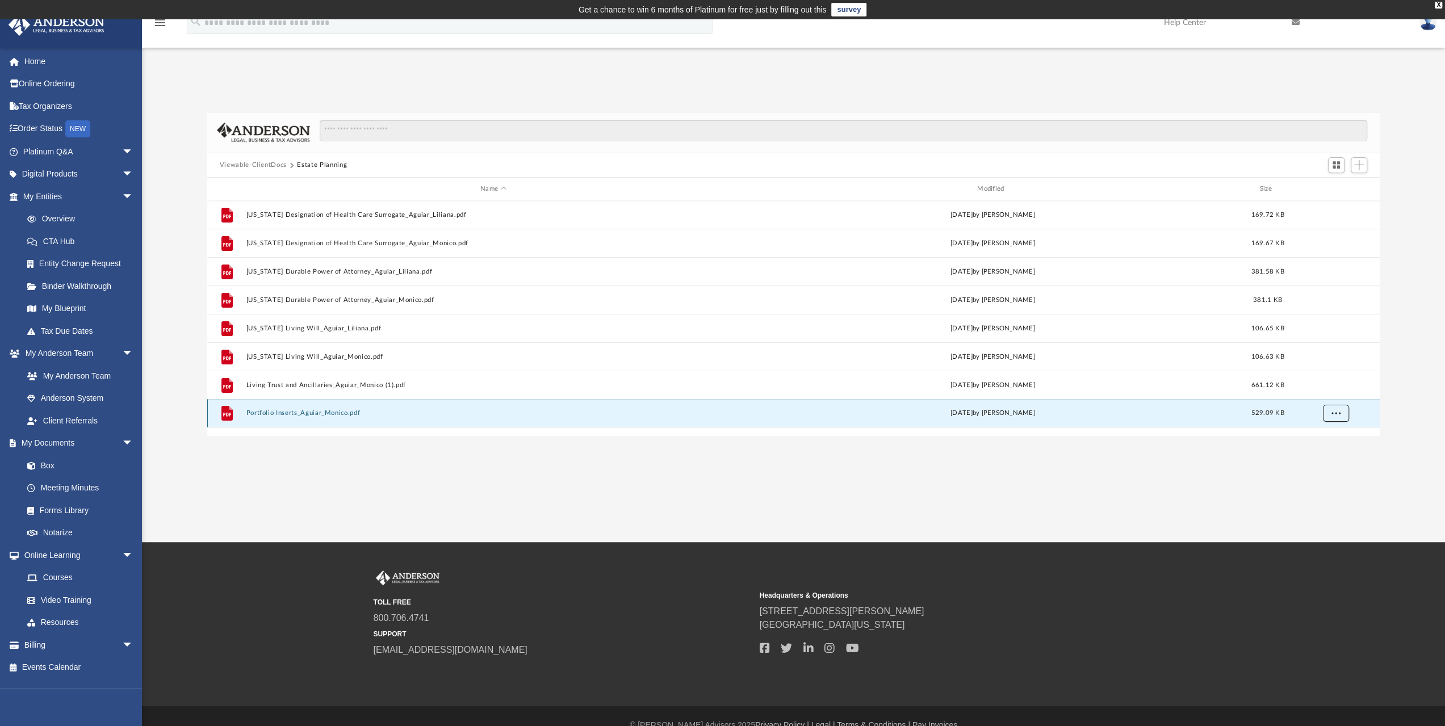
click at [1337, 415] on span "More options" at bounding box center [1335, 413] width 9 height 6
click at [1324, 455] on li "Download" at bounding box center [1325, 455] width 33 height 12
click at [271, 168] on button "Viewable-ClientDocs" at bounding box center [253, 165] width 67 height 10
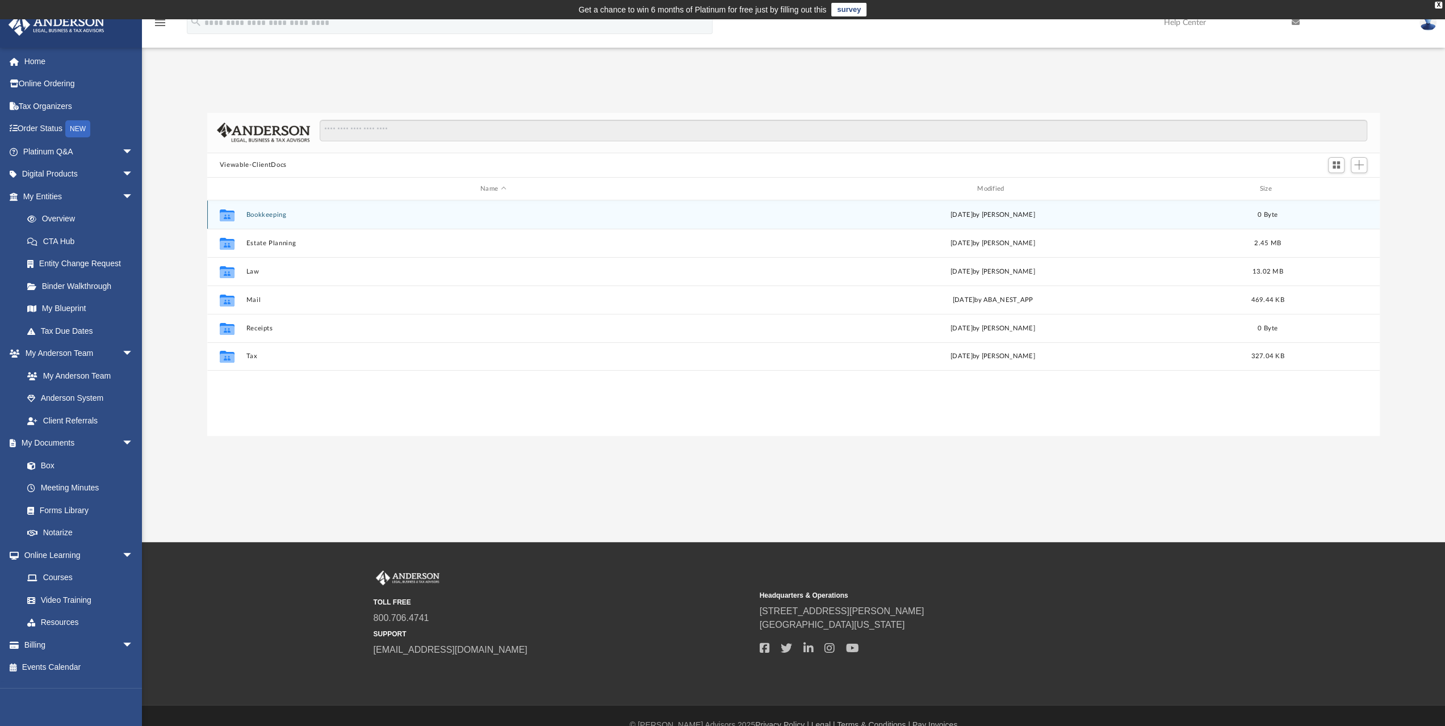
click at [267, 215] on button "Bookkeeping" at bounding box center [493, 214] width 495 height 7
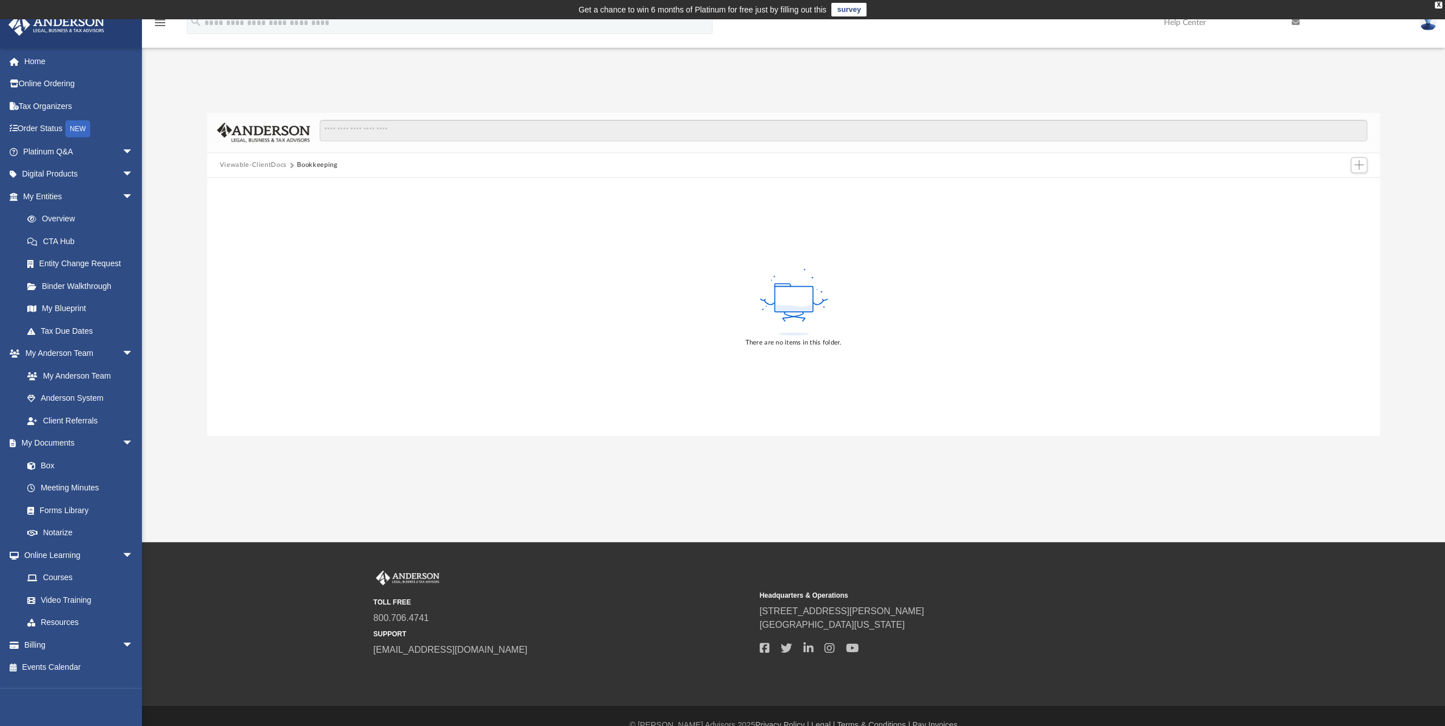
click at [273, 166] on button "Viewable-ClientDocs" at bounding box center [253, 165] width 67 height 10
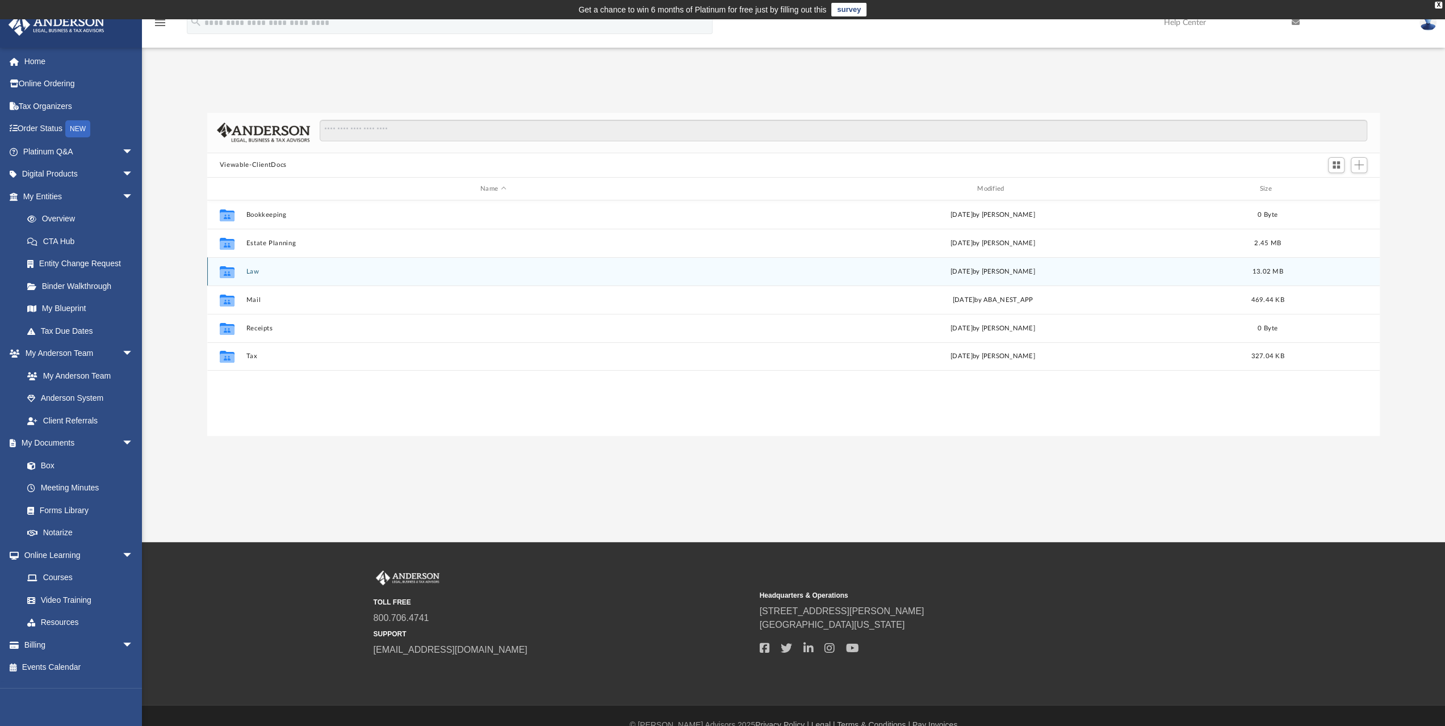
scroll to position [249, 1164]
